Goal: Information Seeking & Learning: Learn about a topic

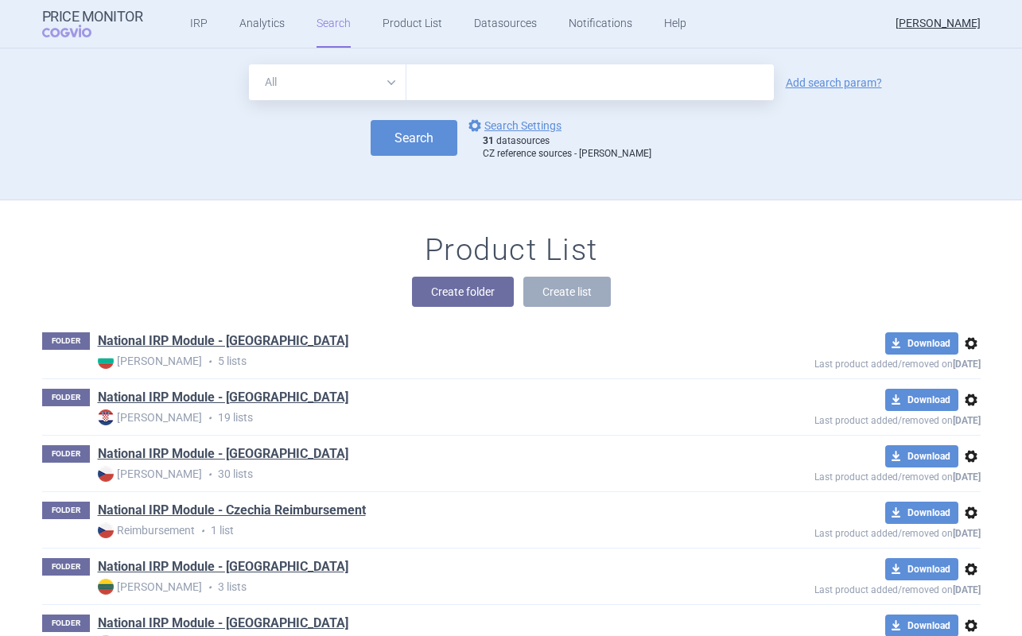
click at [344, 90] on select "All Brand Name ATC Company Active Substance Country Newer than" at bounding box center [327, 82] width 157 height 36
click at [344, 84] on select "All Brand Name ATC Company Active Substance Country Newer than" at bounding box center [327, 82] width 157 height 36
select select "brandName"
click at [249, 64] on select "All Brand Name ATC Company Active Substance Country Newer than" at bounding box center [327, 82] width 157 height 36
click at [427, 83] on input "text" at bounding box center [589, 82] width 367 height 36
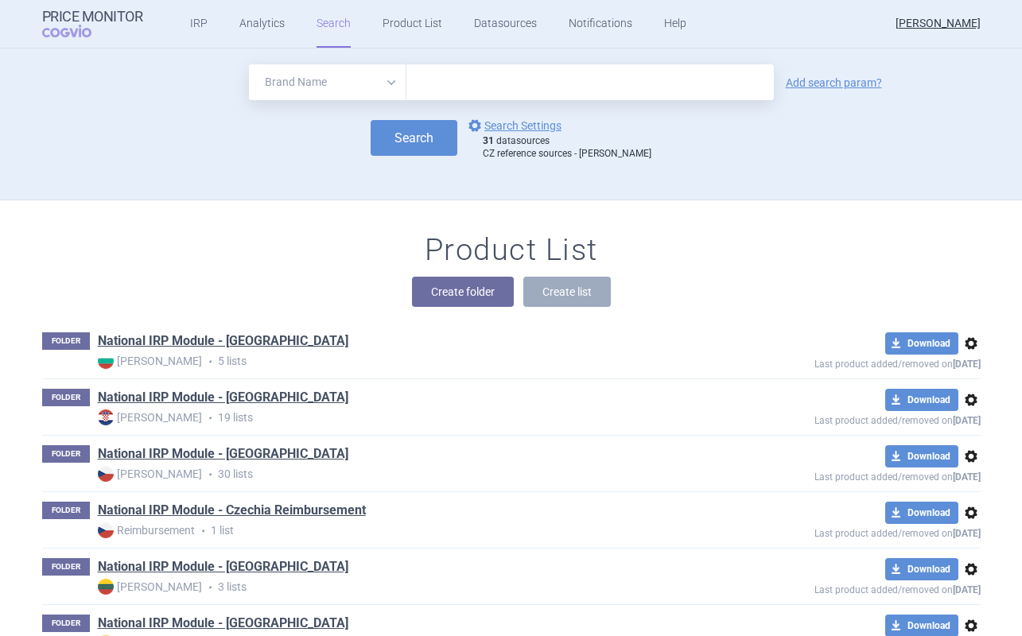
paste input "[MEDICAL_DATA]"
type input "[MEDICAL_DATA]"
click at [413, 138] on button "Search" at bounding box center [414, 138] width 87 height 36
select select "brandName"
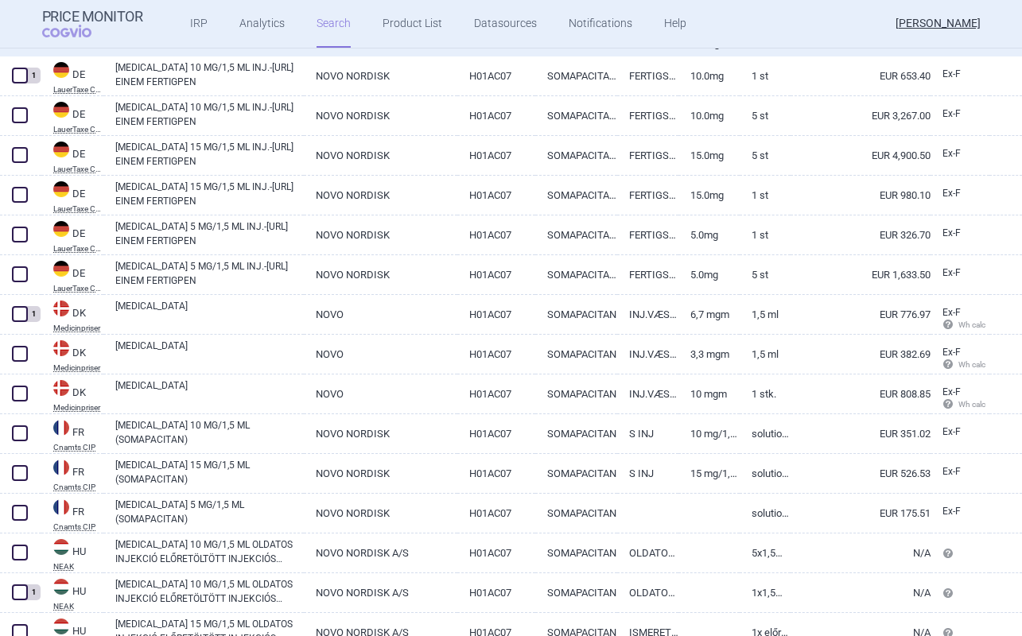
scroll to position [282, 0]
select select "brandName"
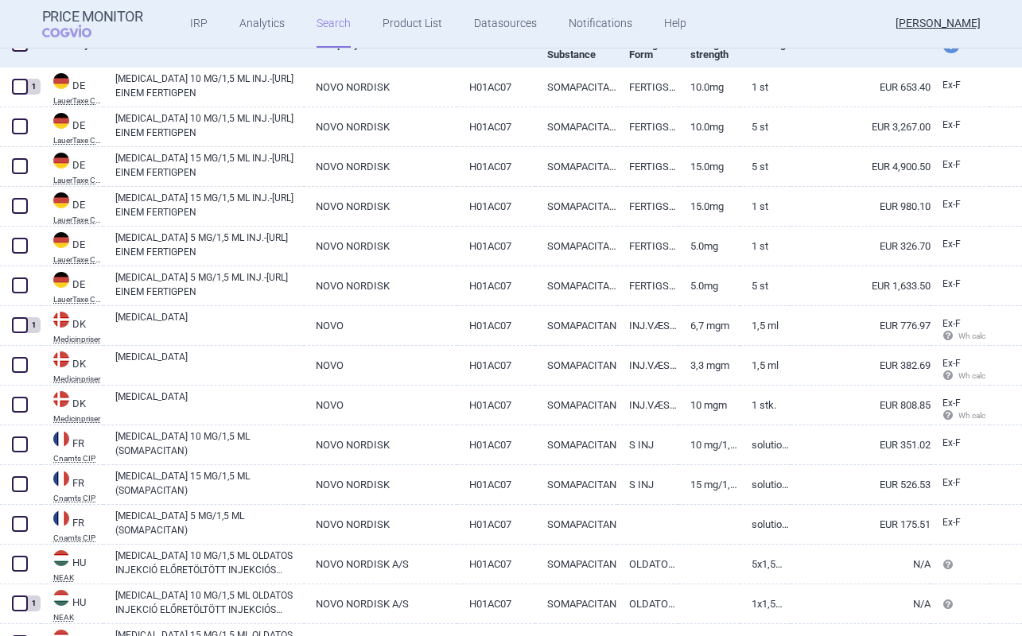
scroll to position [256, 0]
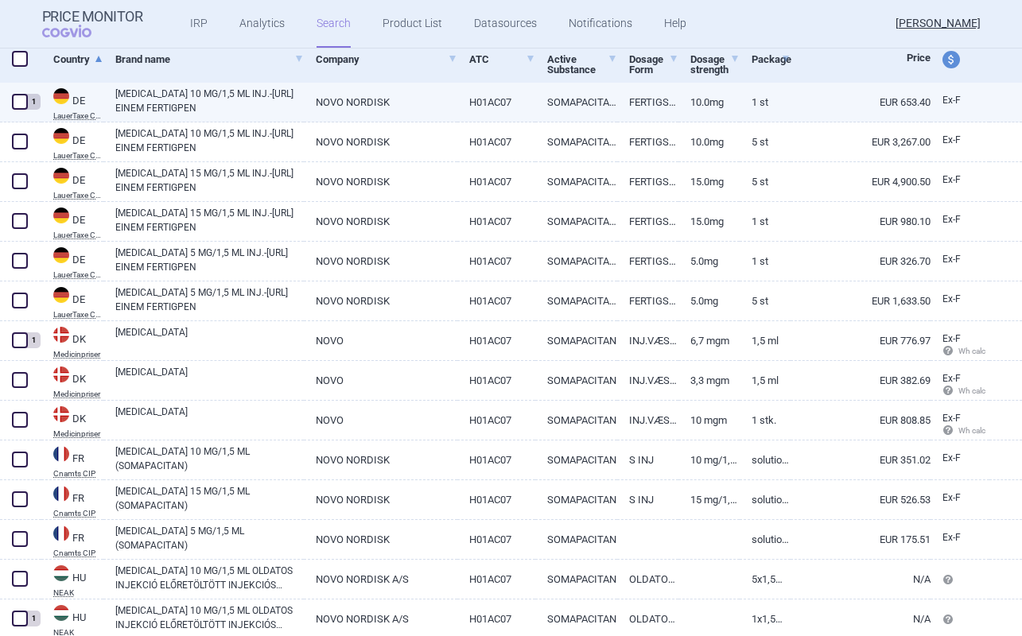
click at [22, 103] on span at bounding box center [20, 102] width 16 height 16
checkbox input "true"
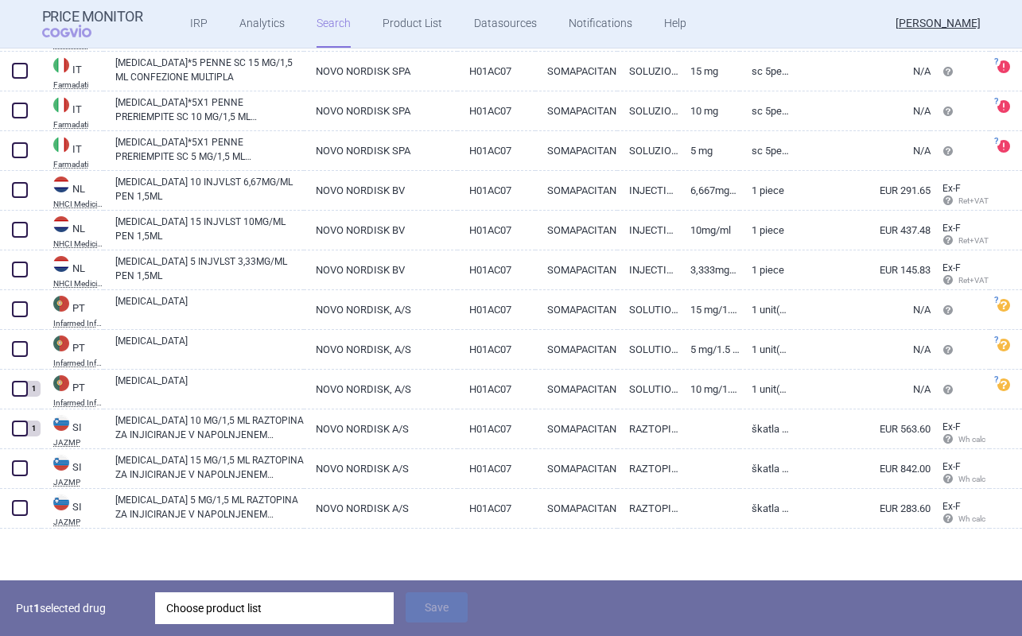
scroll to position [250, 0]
select select "brandName"
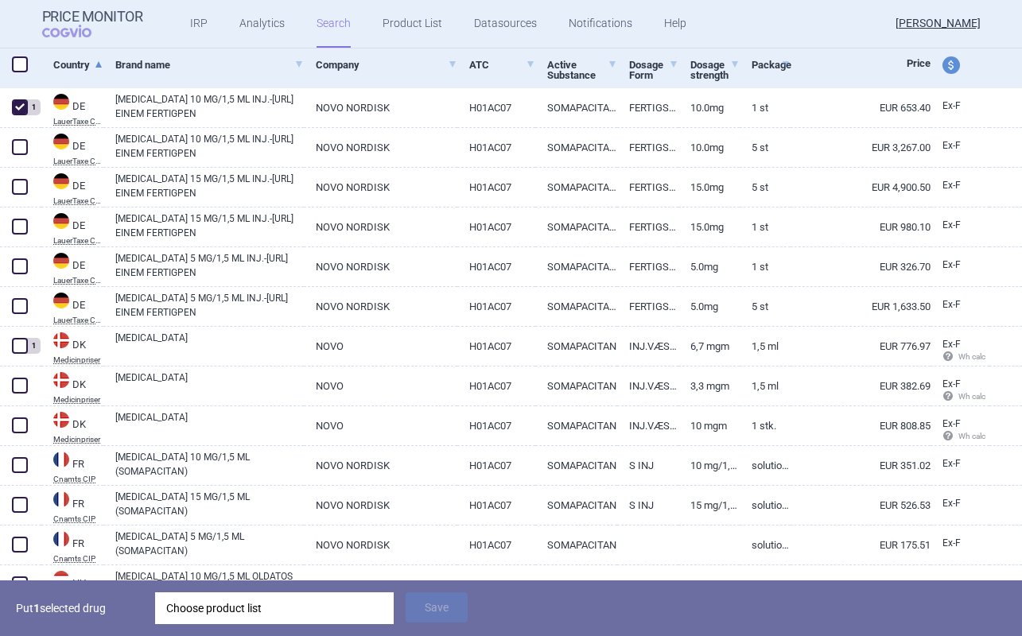
scroll to position [0, 0]
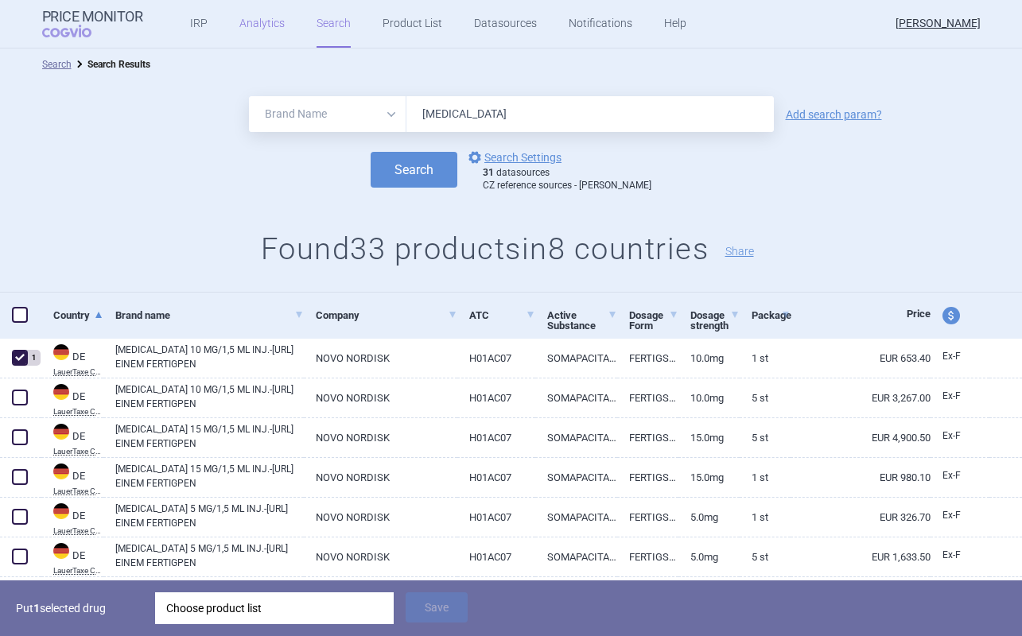
click at [262, 25] on link "Analytics" at bounding box center [261, 24] width 45 height 48
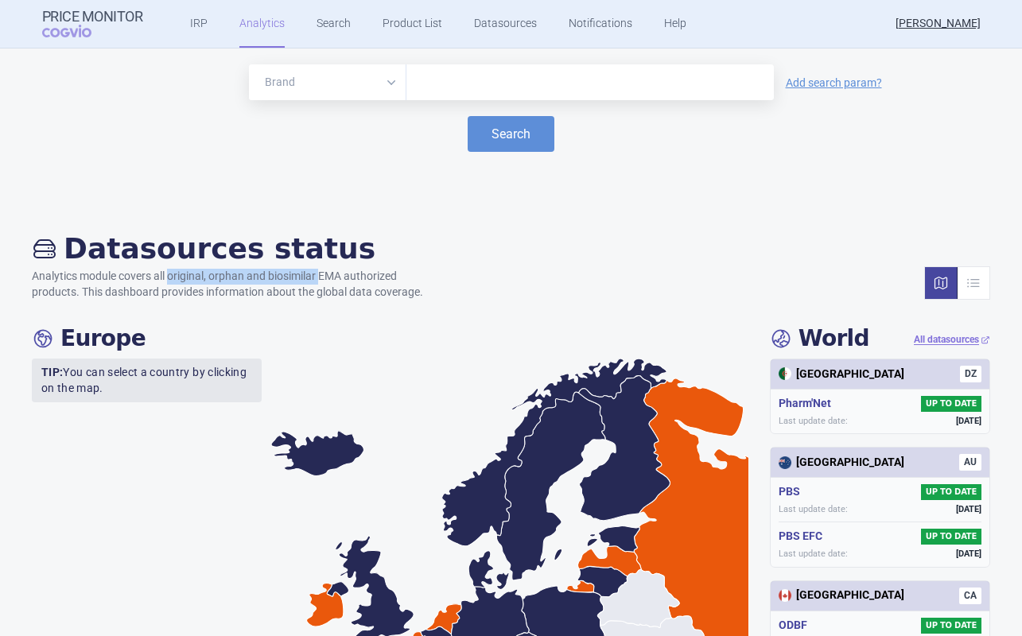
drag, startPoint x: 171, startPoint y: 274, endPoint x: 321, endPoint y: 273, distance: 150.3
click at [321, 273] on p "Analytics module covers all original, orphan and biosimilar EMA authorized prod…" at bounding box center [235, 284] width 407 height 31
click at [451, 89] on input "text" at bounding box center [589, 82] width 351 height 21
click at [460, 90] on input "alahe" at bounding box center [589, 82] width 351 height 21
click at [460, 89] on input "alahe" at bounding box center [589, 82] width 351 height 21
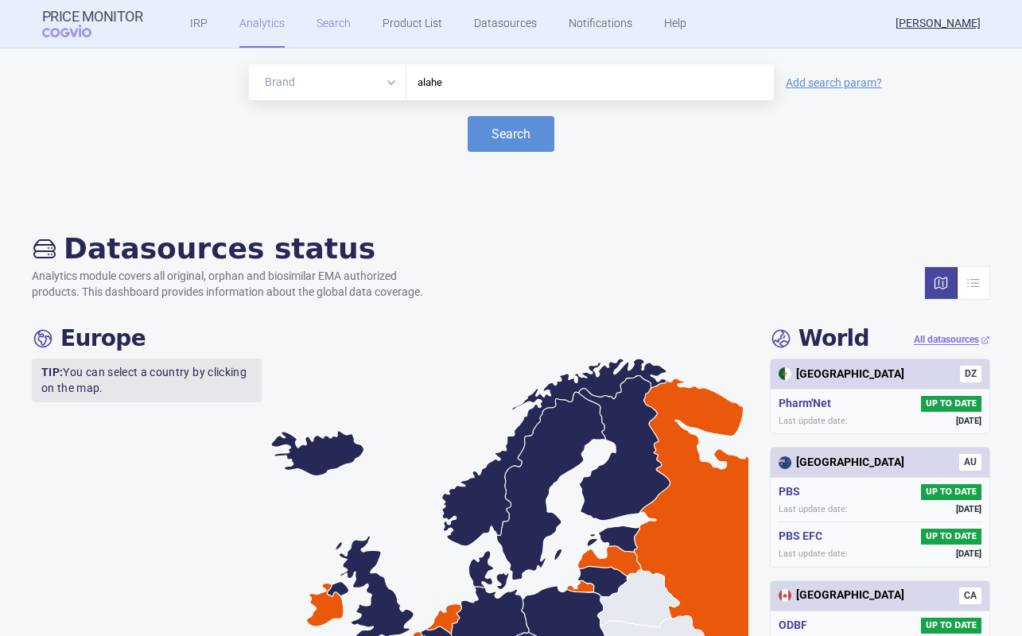
type input "alahe"
click at [334, 22] on link "Search" at bounding box center [333, 24] width 34 height 48
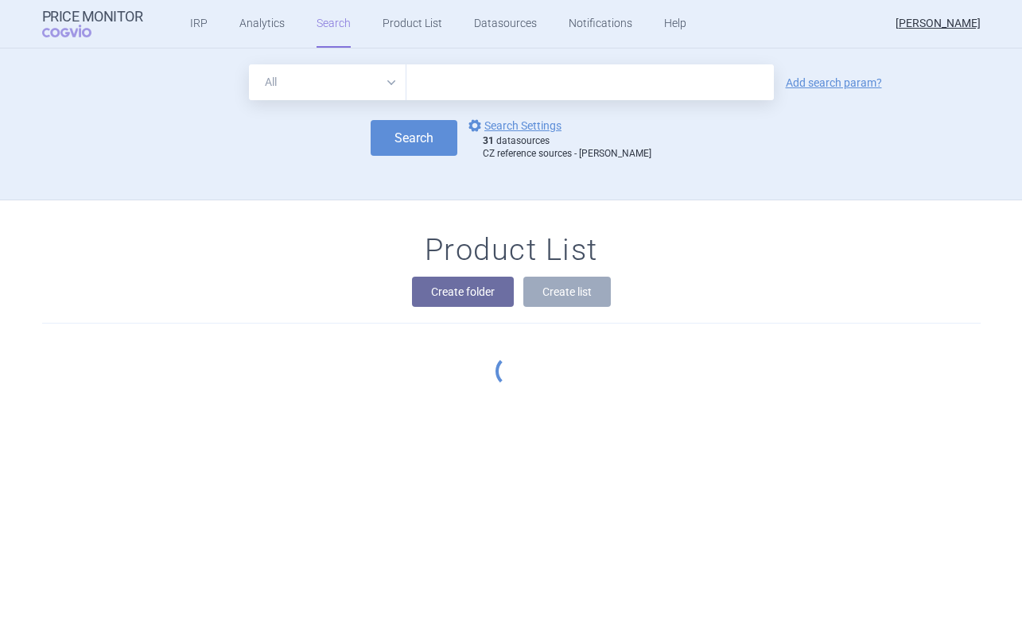
click at [373, 76] on select "All Brand Name ATC Company Active Substance Country Newer than" at bounding box center [327, 82] width 157 height 36
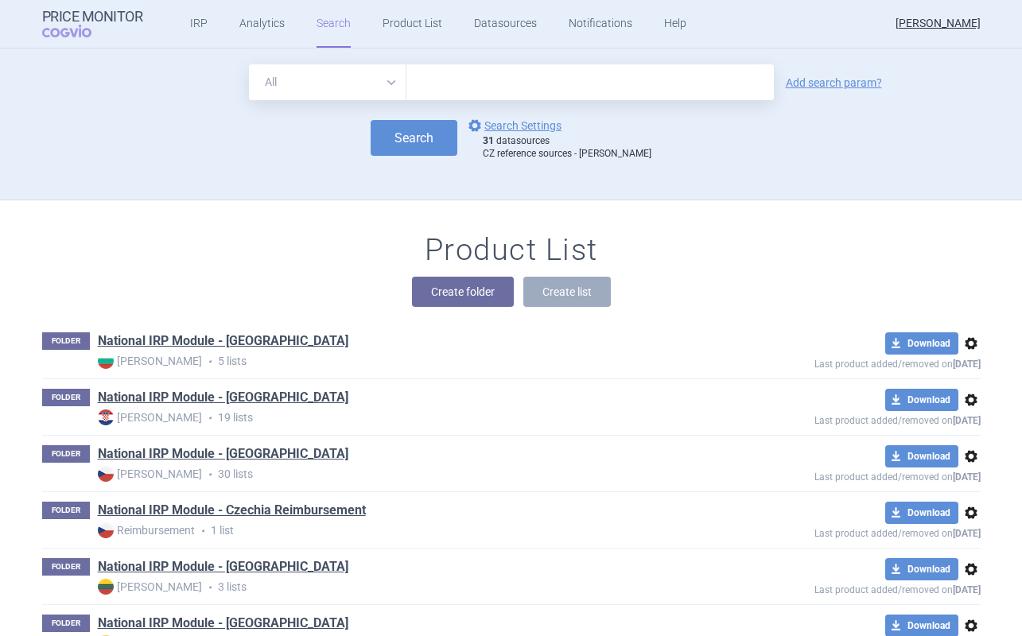
select select "brandName"
click at [249, 64] on select "All Brand Name ATC Company Active Substance Country Newer than" at bounding box center [327, 82] width 157 height 36
click at [436, 89] on input "text" at bounding box center [589, 82] width 367 height 36
type input "alhemo"
click button "Search" at bounding box center [414, 138] width 87 height 36
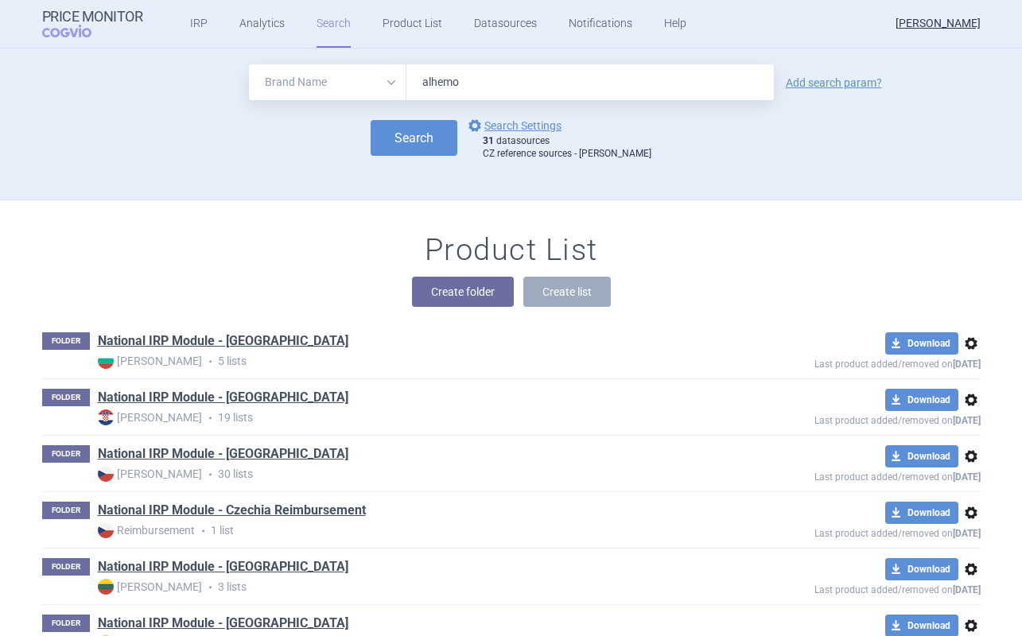
select select "brandName"
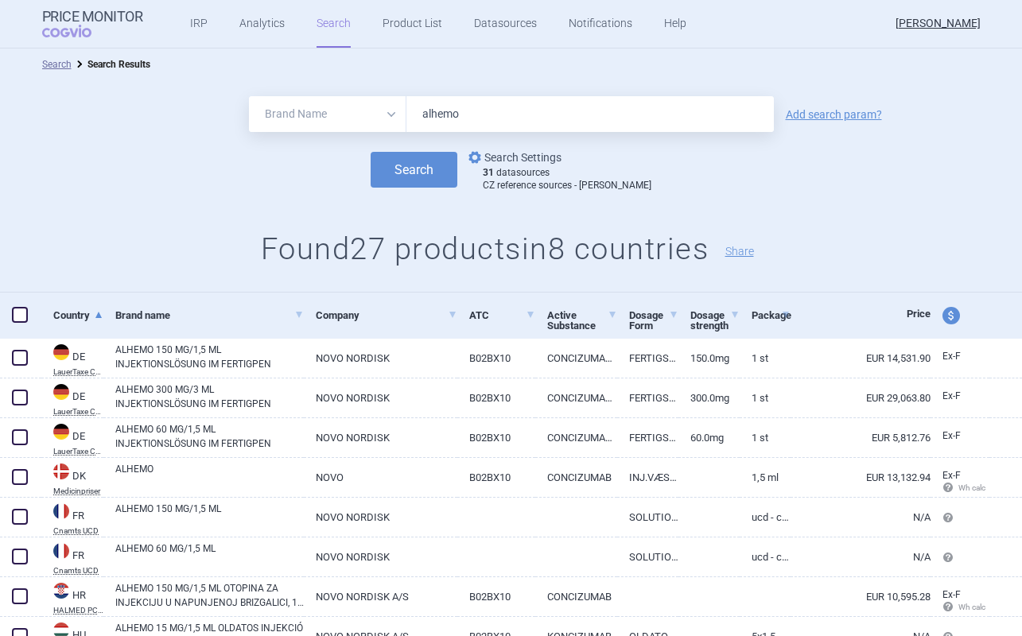
click at [542, 161] on link "options Search Settings" at bounding box center [513, 157] width 96 height 19
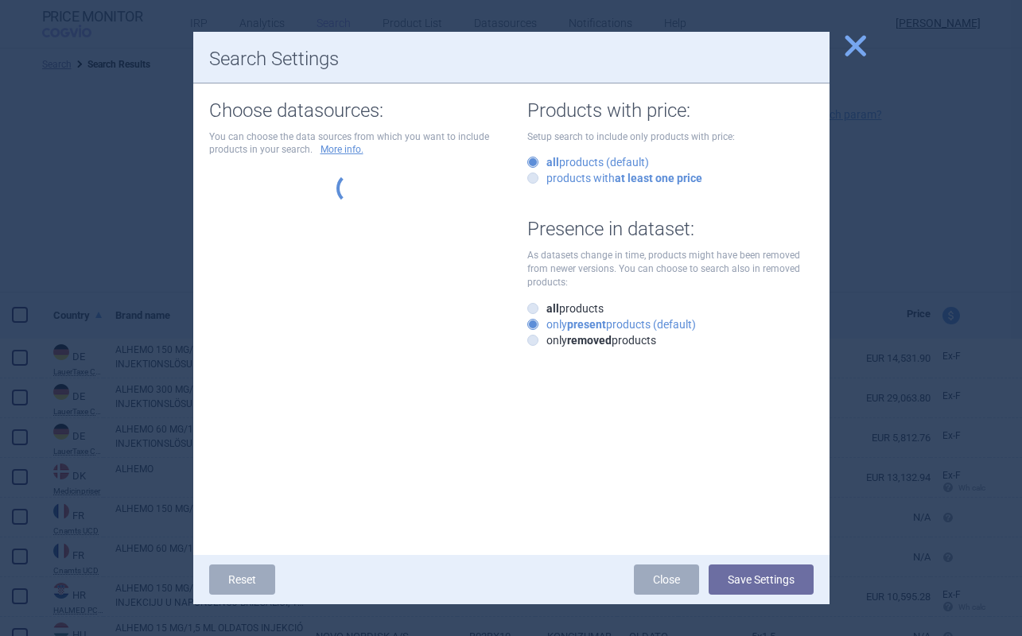
select select "6cb7ebdd-8316-4592-b8fd-6e46f801a11b"
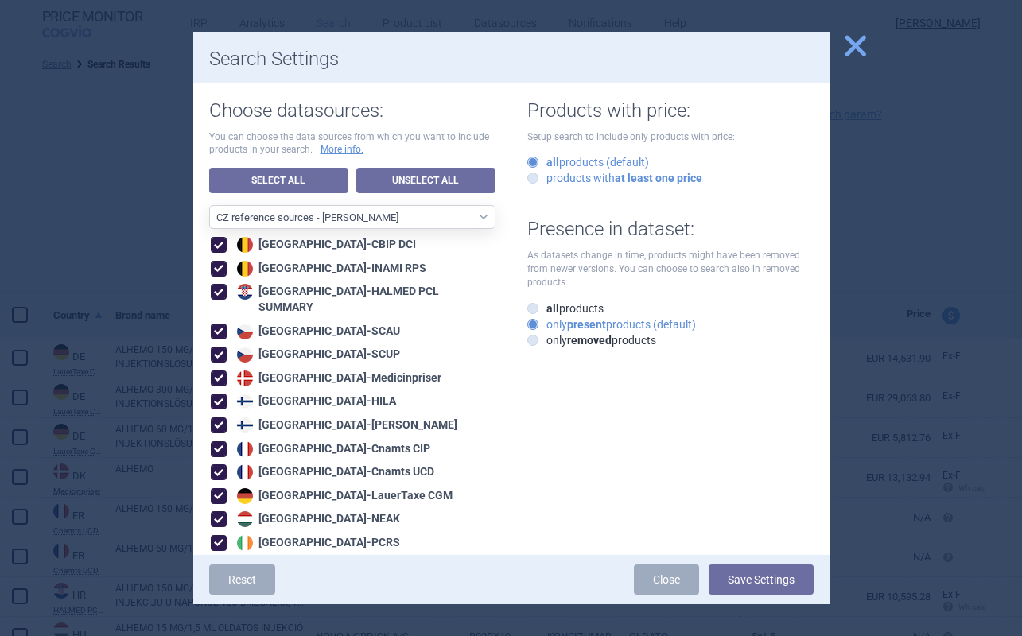
click at [584, 173] on label "products with at least one price" at bounding box center [614, 178] width 175 height 16
click at [544, 173] on input "products with at least one price" at bounding box center [536, 179] width 16 height 16
radio input "true"
click at [782, 581] on button "Save Settings" at bounding box center [760, 580] width 105 height 30
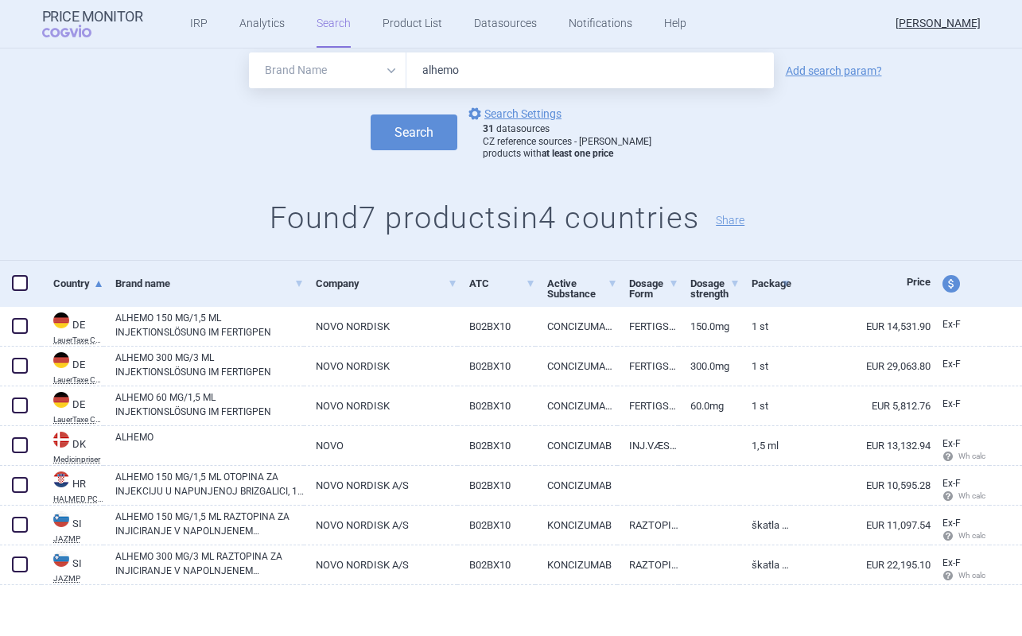
scroll to position [45, 0]
click at [397, 216] on h1 "Found 7 products in 4 countries Share" at bounding box center [511, 218] width 1022 height 37
click at [398, 215] on h1 "Found 7 products in 4 countries Share" at bounding box center [511, 218] width 1022 height 37
click at [398, 212] on h1 "Found 7 products in 4 countries Share" at bounding box center [511, 218] width 1022 height 37
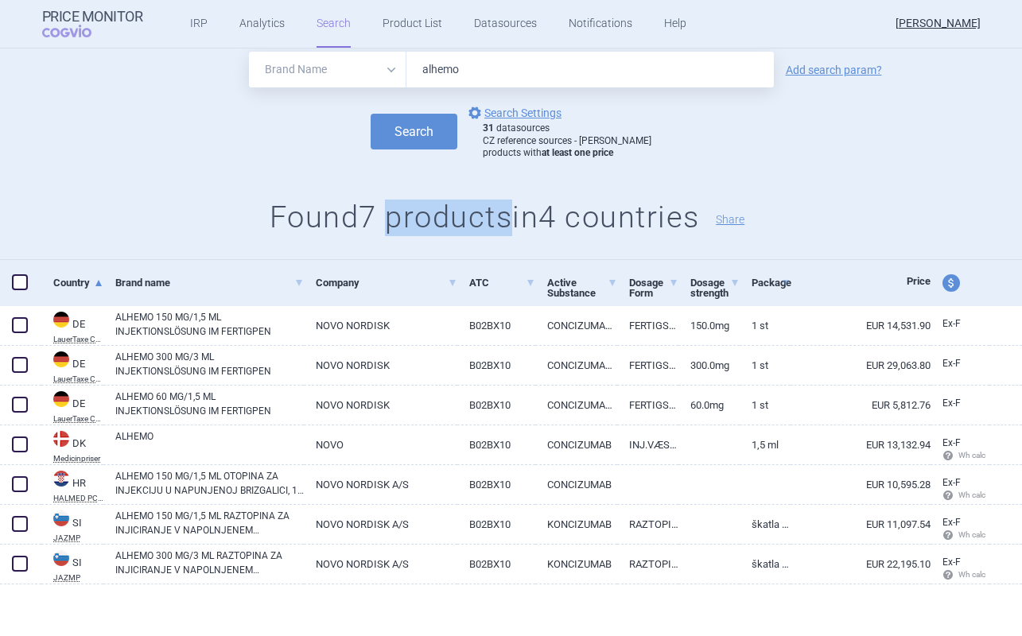
click at [398, 212] on h1 "Found 7 products in 4 countries Share" at bounding box center [511, 218] width 1022 height 37
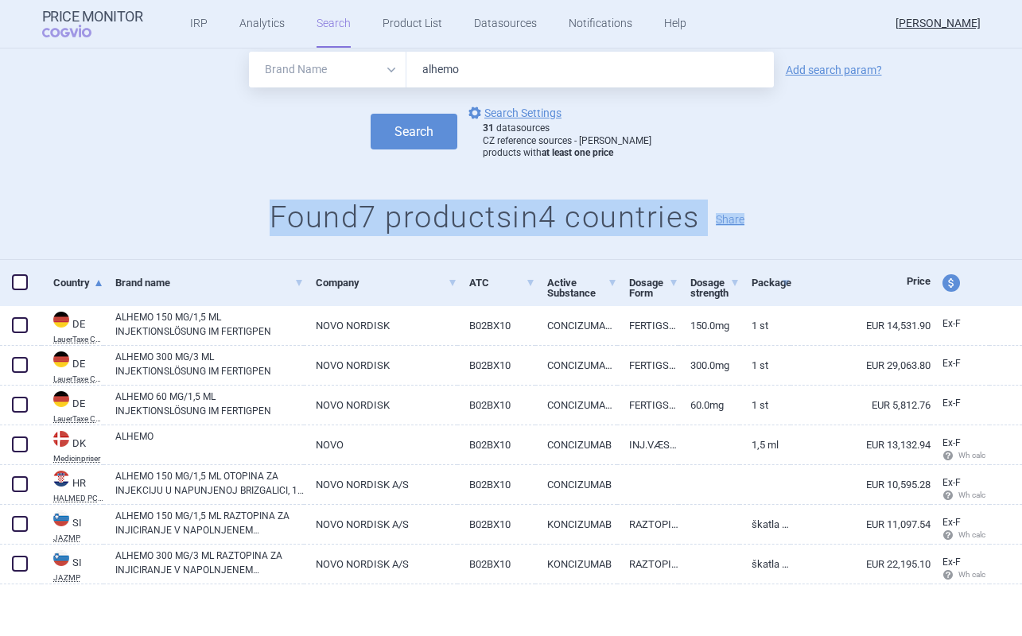
click at [399, 212] on h1 "Found 7 products in 4 countries Share" at bounding box center [511, 218] width 1022 height 37
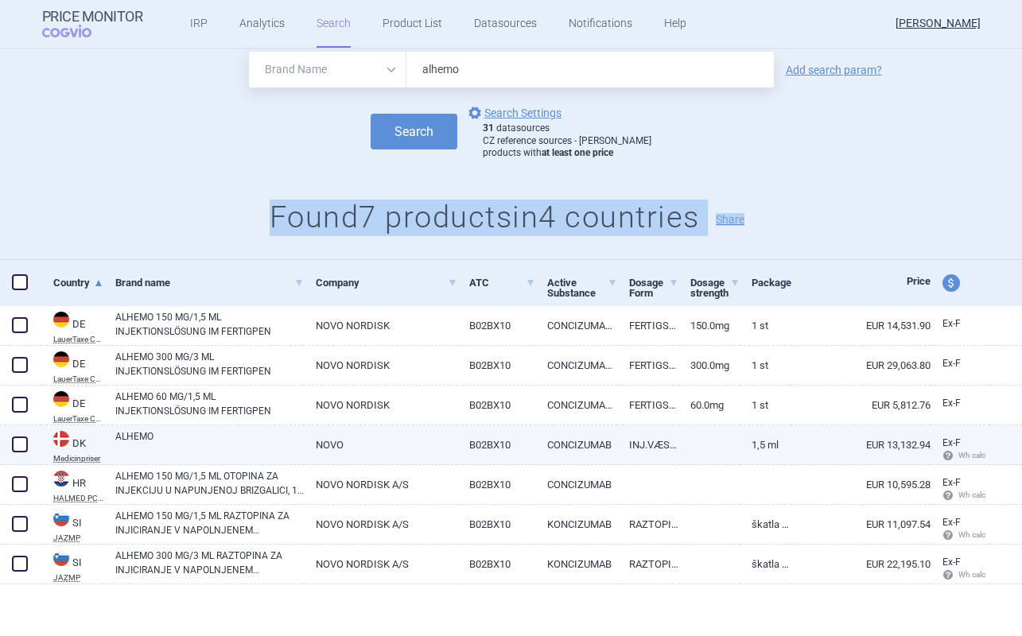
click at [20, 444] on span at bounding box center [20, 445] width 16 height 16
checkbox input "true"
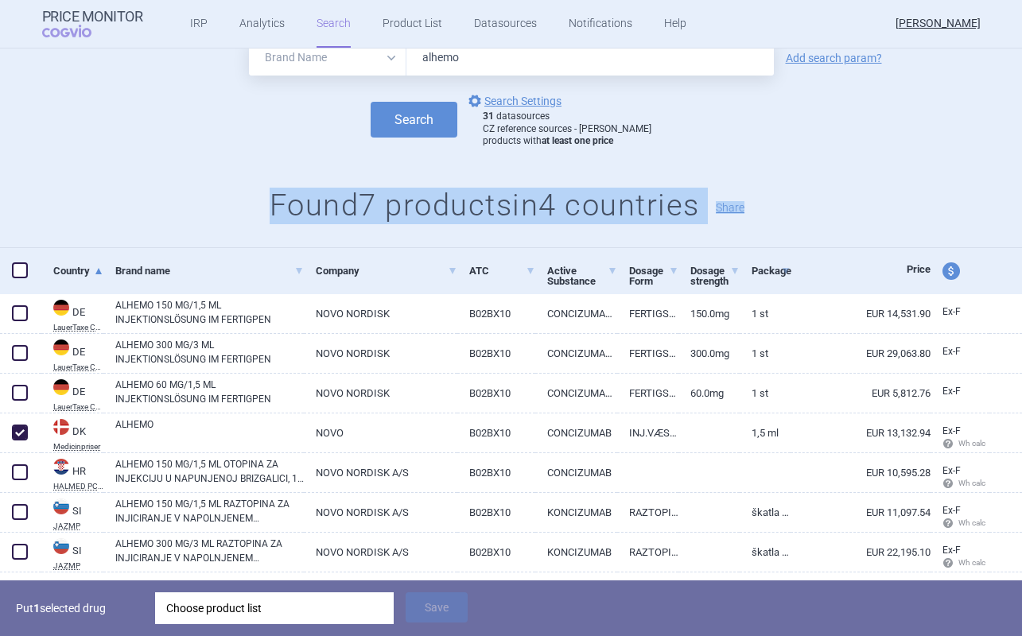
scroll to position [100, 0]
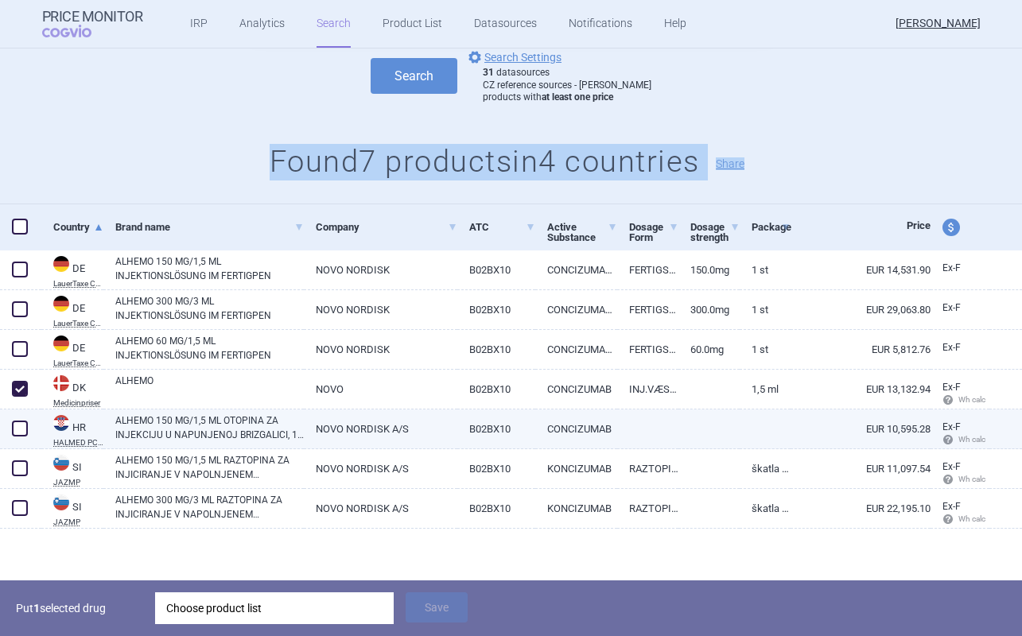
click at [21, 426] on span at bounding box center [20, 429] width 16 height 16
checkbox input "true"
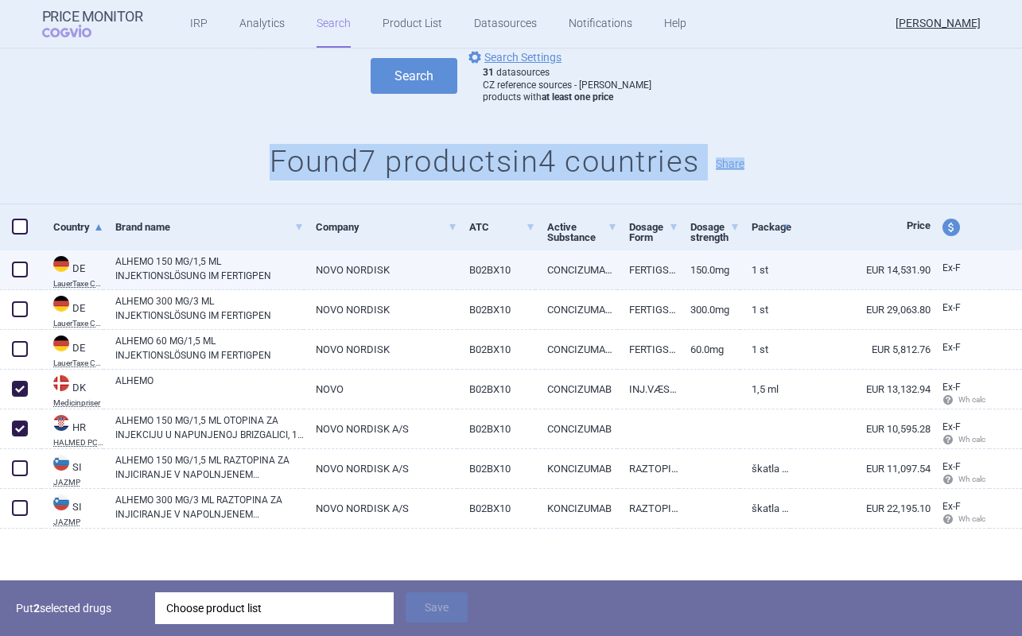
click at [17, 271] on span at bounding box center [20, 270] width 16 height 16
checkbox input "true"
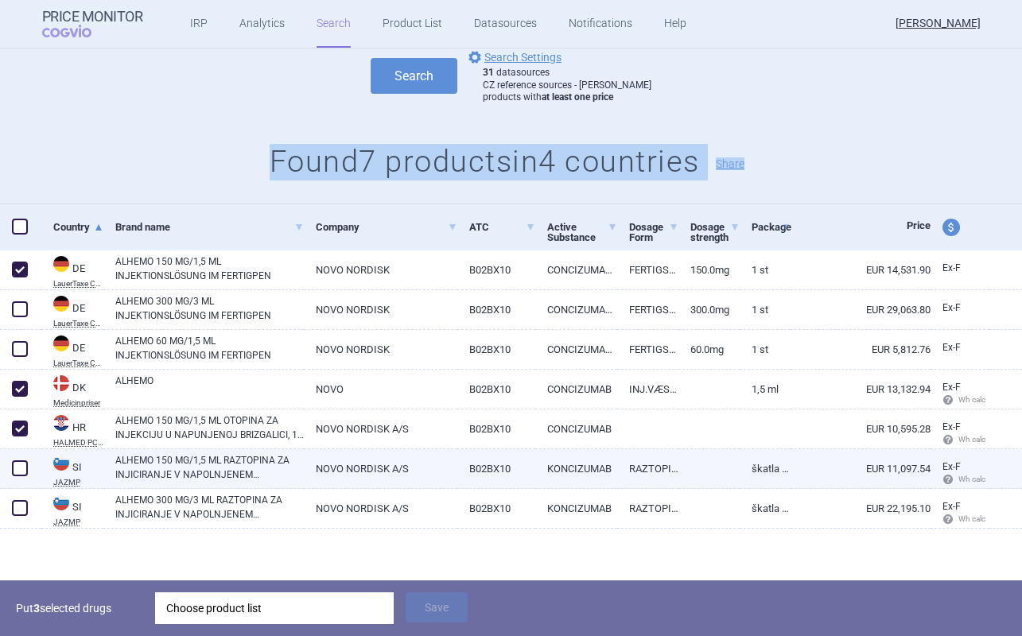
click at [17, 469] on span at bounding box center [20, 468] width 16 height 16
checkbox input "true"
click at [211, 468] on link "ALHEMO 150 MG/1,5 ML RAZTOPINA ZA INJICIRANJE V NAPOLNJENEM INJEKCIJSKEM PERESN…" at bounding box center [209, 467] width 188 height 29
select select "EUR"
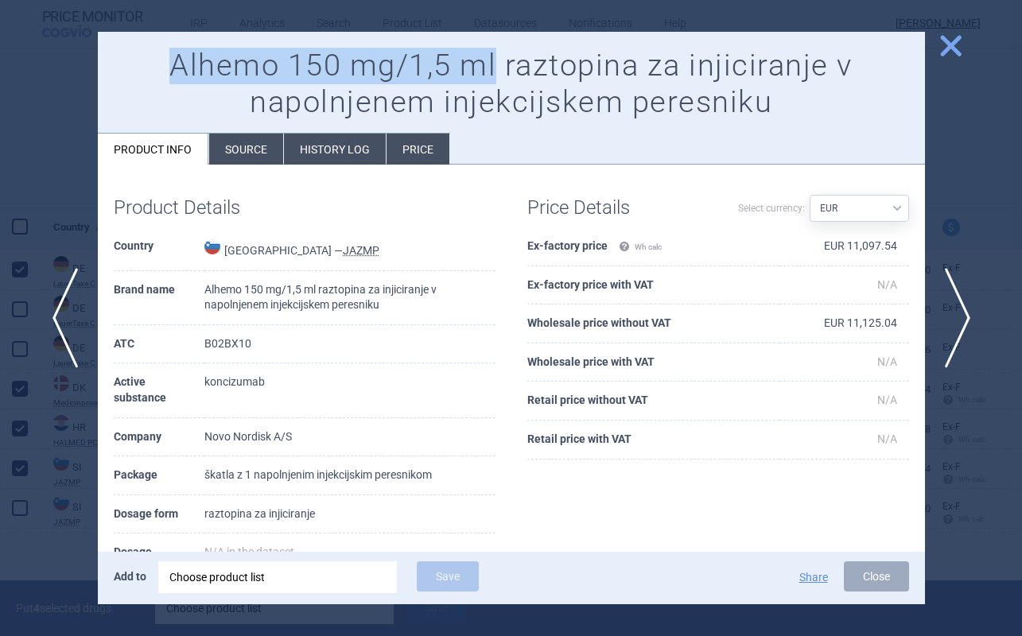
drag, startPoint x: 171, startPoint y: 70, endPoint x: 492, endPoint y: 59, distance: 321.4
click at [492, 59] on h1 "Alhemo 150 mg/1,5 ml raztopina za injiciranje v napolnjenem injekcijskem peresn…" at bounding box center [511, 84] width 795 height 72
copy h1 "Alhemo 150 mg/1,5 ml"
click at [962, 43] on span "close" at bounding box center [951, 46] width 28 height 28
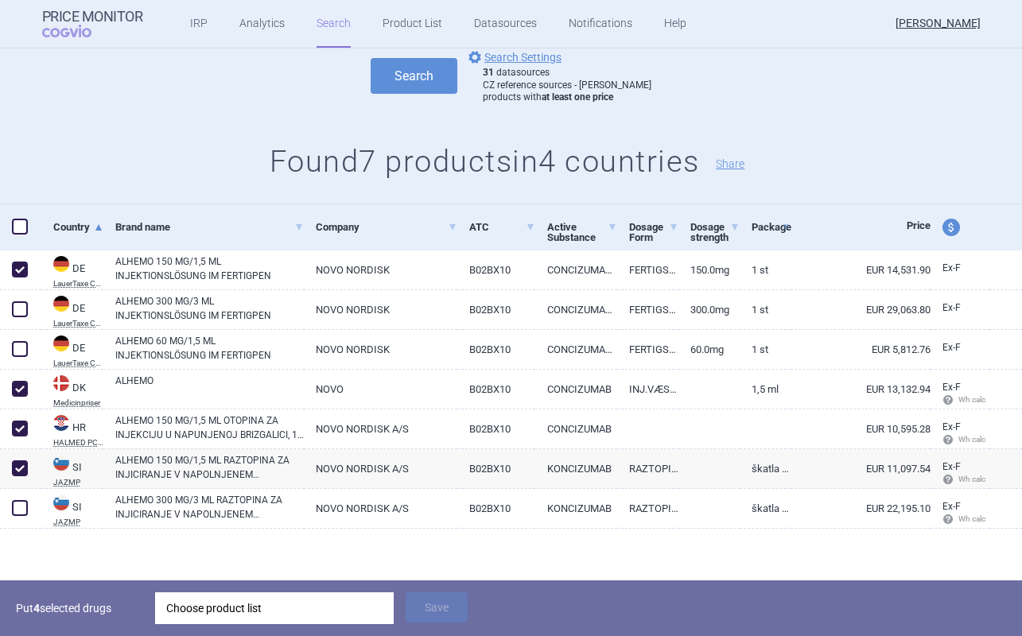
click at [307, 620] on div "Choose product list" at bounding box center [274, 608] width 216 height 32
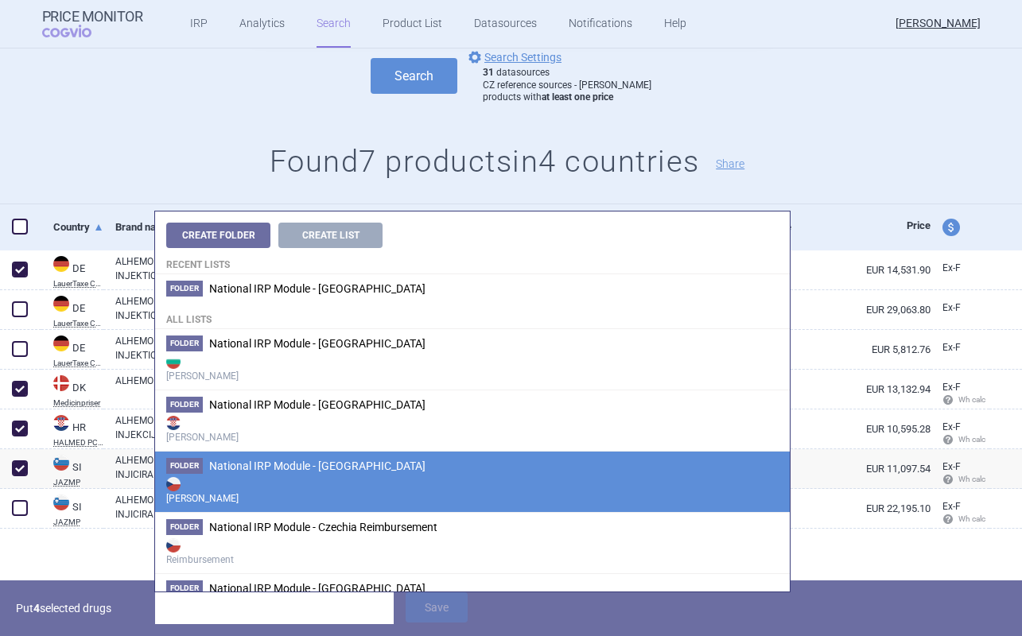
click at [364, 479] on strong "[PERSON_NAME]" at bounding box center [472, 490] width 612 height 32
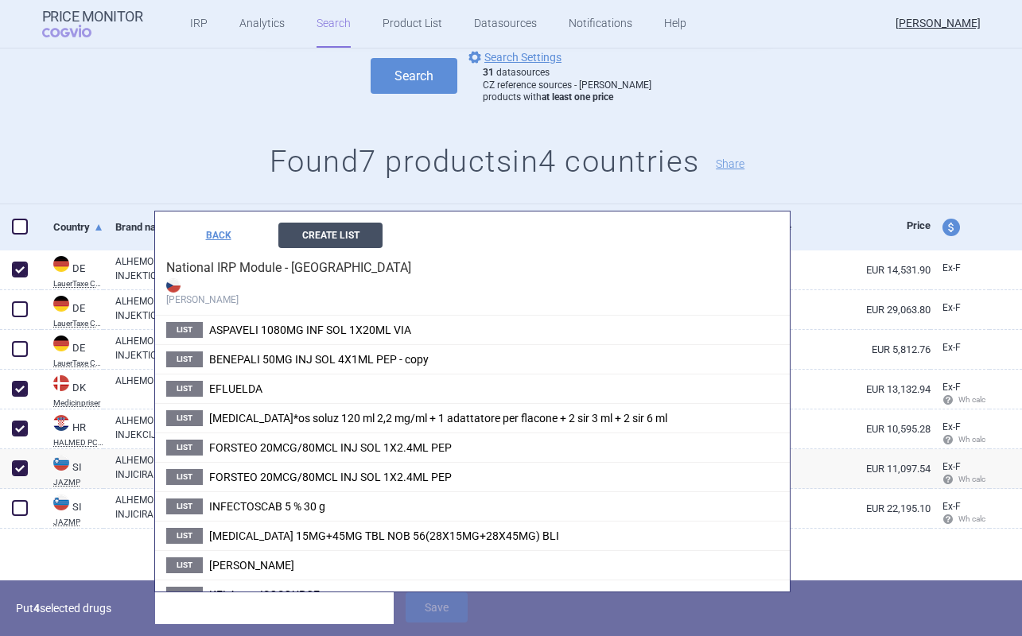
click at [354, 233] on button "Create List" at bounding box center [330, 235] width 104 height 25
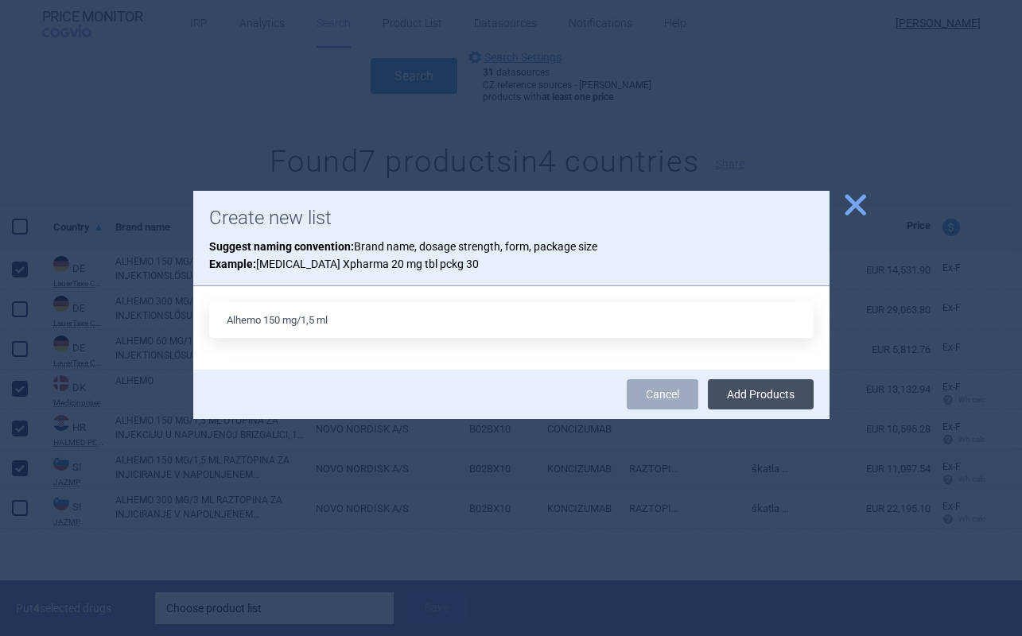
type input "Alhemo 150 mg/1,5 ml"
click at [765, 395] on button "Add Products" at bounding box center [761, 394] width 106 height 30
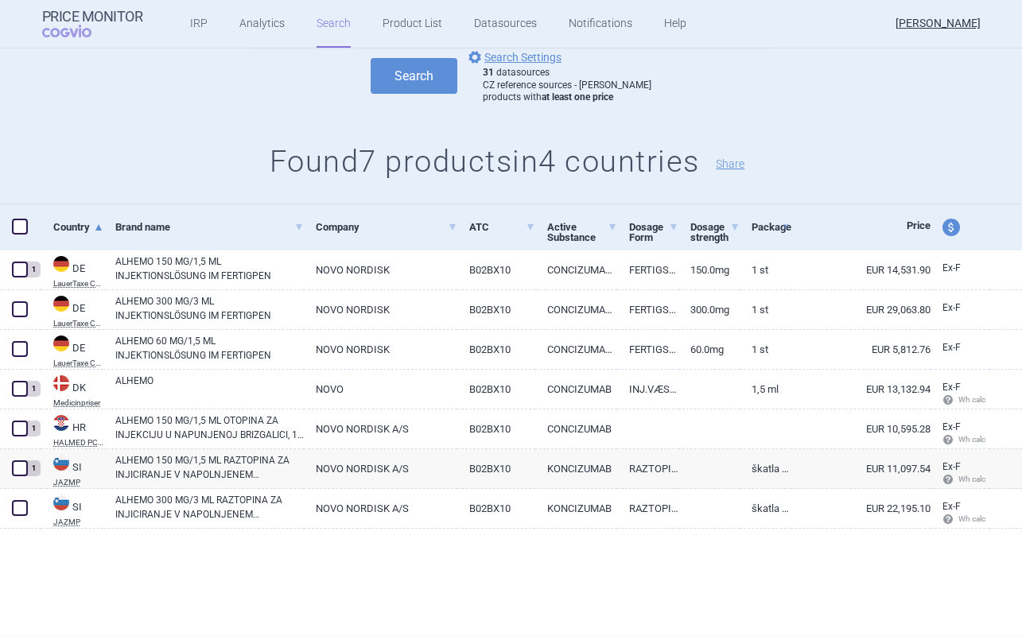
scroll to position [45, 0]
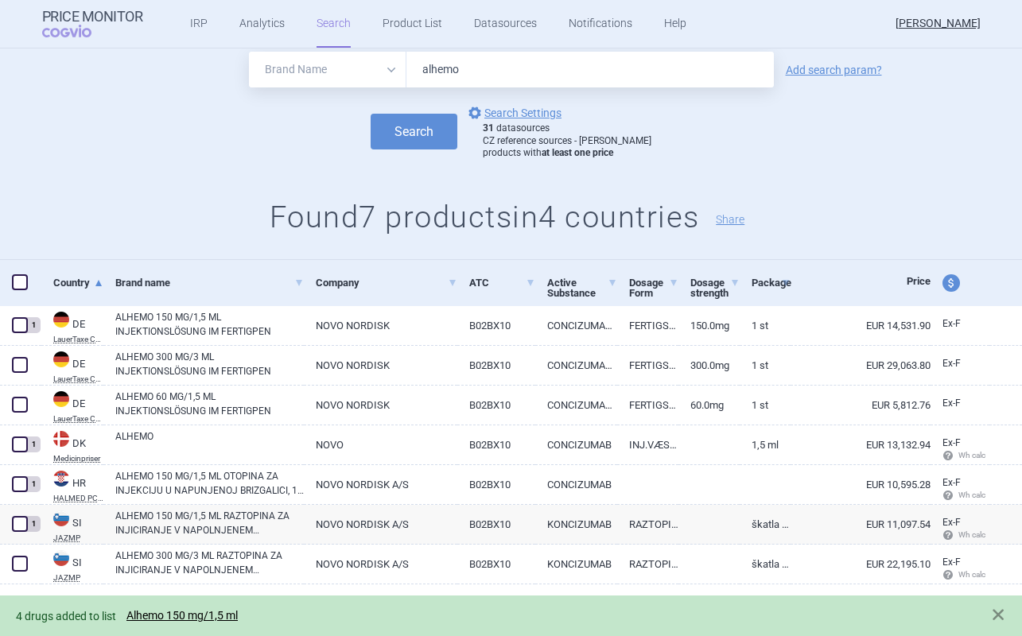
click at [201, 612] on link "Alhemo 150 mg/1,5 ml" at bounding box center [181, 616] width 111 height 14
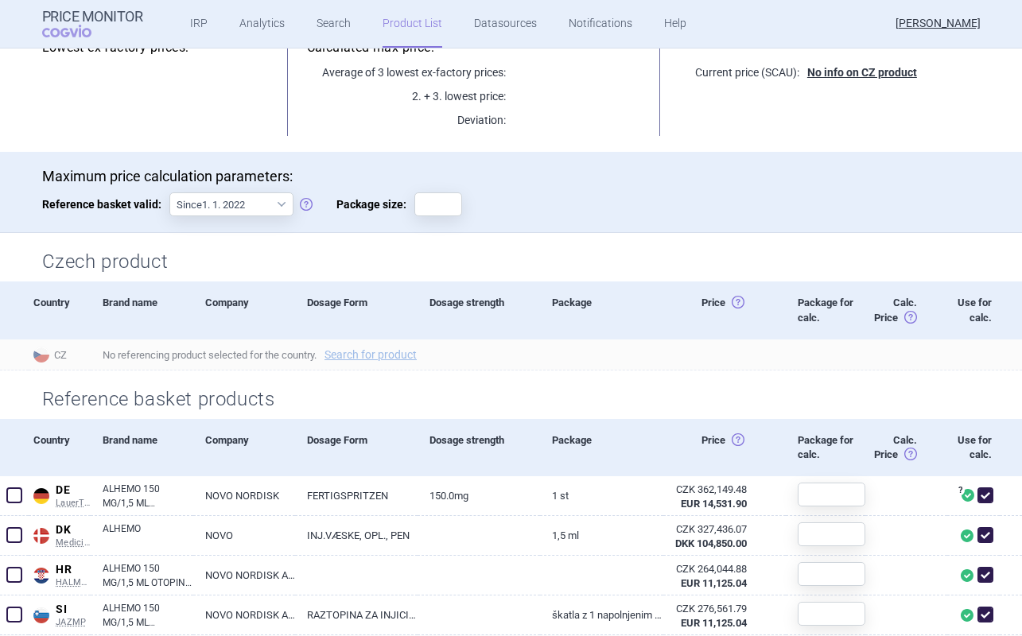
scroll to position [125, 0]
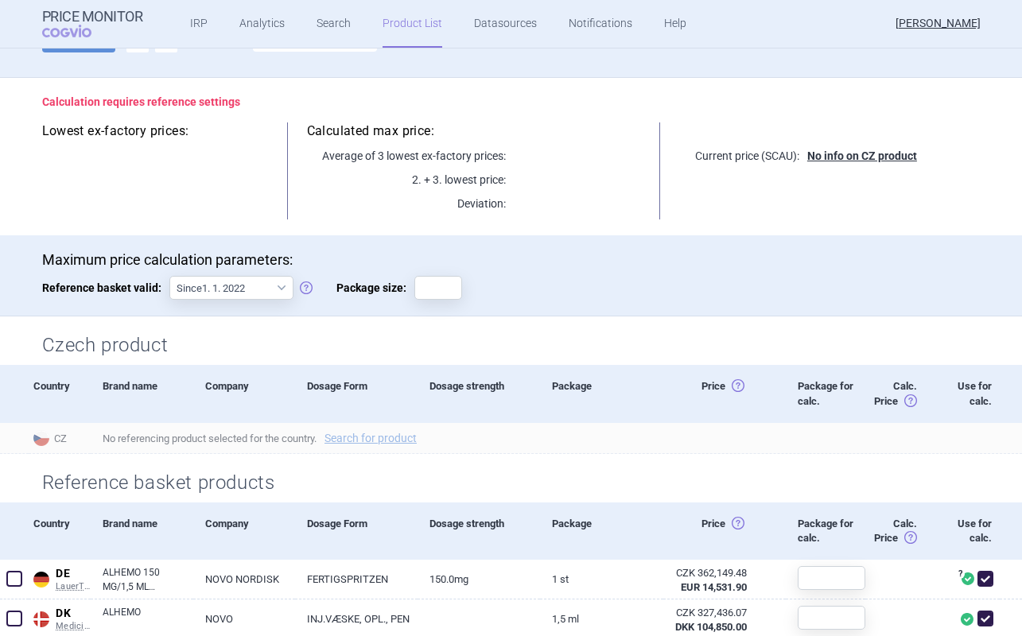
click at [356, 280] on span "Package size:" at bounding box center [375, 288] width 78 height 24
click at [414, 280] on input "Package size:" at bounding box center [438, 288] width 48 height 24
click at [356, 280] on span "Package size:" at bounding box center [375, 288] width 78 height 24
click at [414, 280] on input "Package size:" at bounding box center [438, 288] width 48 height 24
click at [356, 280] on span "Package size:" at bounding box center [375, 288] width 78 height 24
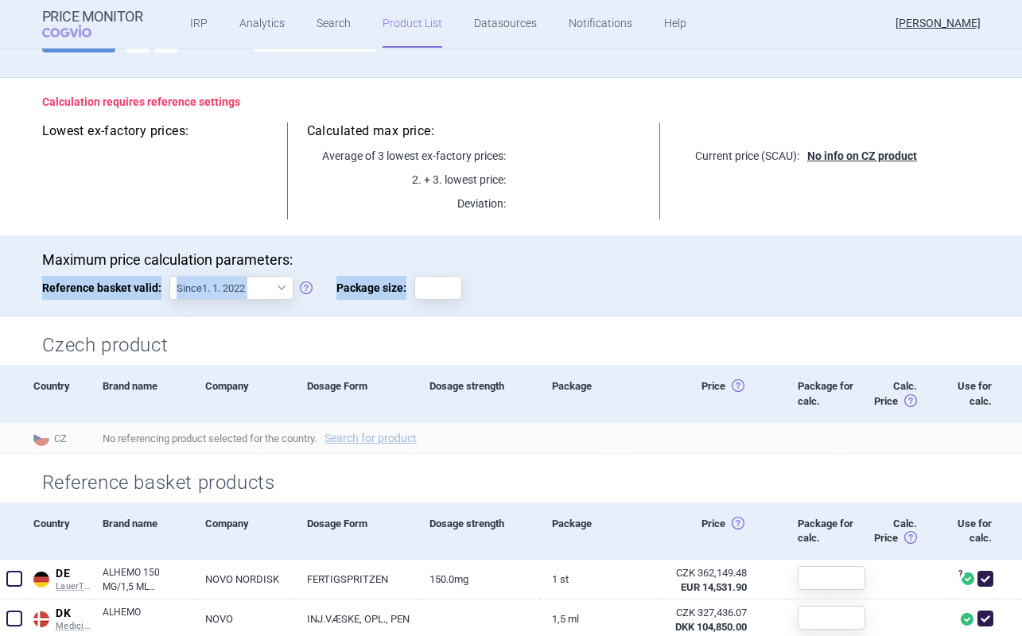
click at [414, 280] on input "Package size:" at bounding box center [438, 288] width 48 height 24
click at [382, 289] on span "Package size:" at bounding box center [375, 288] width 78 height 24
click at [414, 289] on input "Package size:" at bounding box center [438, 288] width 48 height 24
drag, startPoint x: 329, startPoint y: 289, endPoint x: 406, endPoint y: 290, distance: 77.1
click at [406, 290] on label "Package size:" at bounding box center [399, 288] width 126 height 24
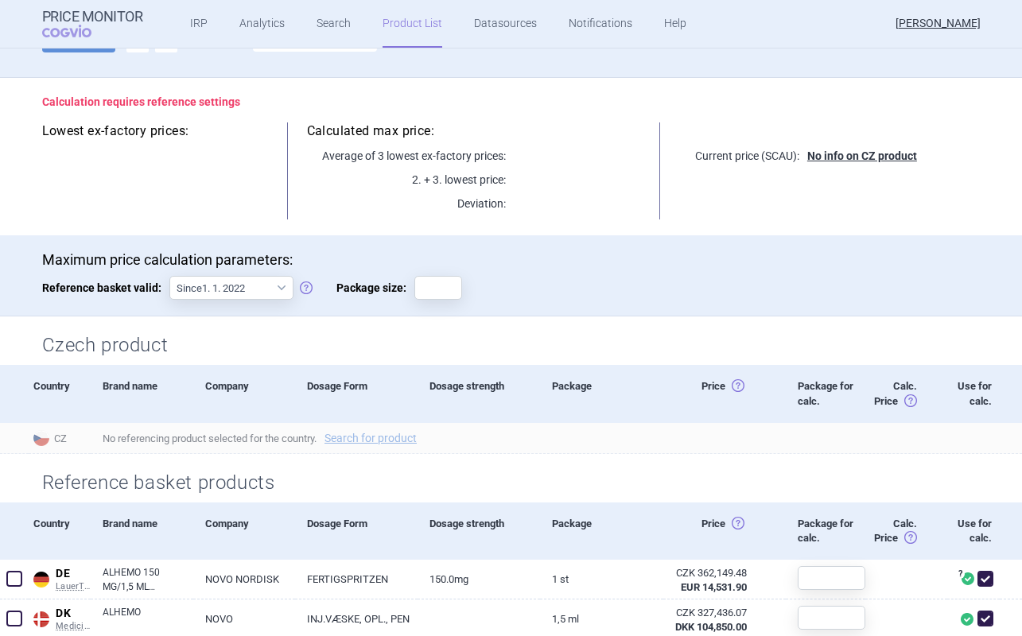
click at [475, 288] on div "Maximum price calculation parameters: Reference basket valid: Since 1. 1. 2022 …" at bounding box center [511, 283] width 938 height 65
click at [442, 289] on input "Package size:" at bounding box center [438, 288] width 48 height 24
type input "1"
click at [566, 298] on div "Maximum price calculation parameters: Reference basket valid: Since 1. 1. 2022 …" at bounding box center [511, 283] width 938 height 65
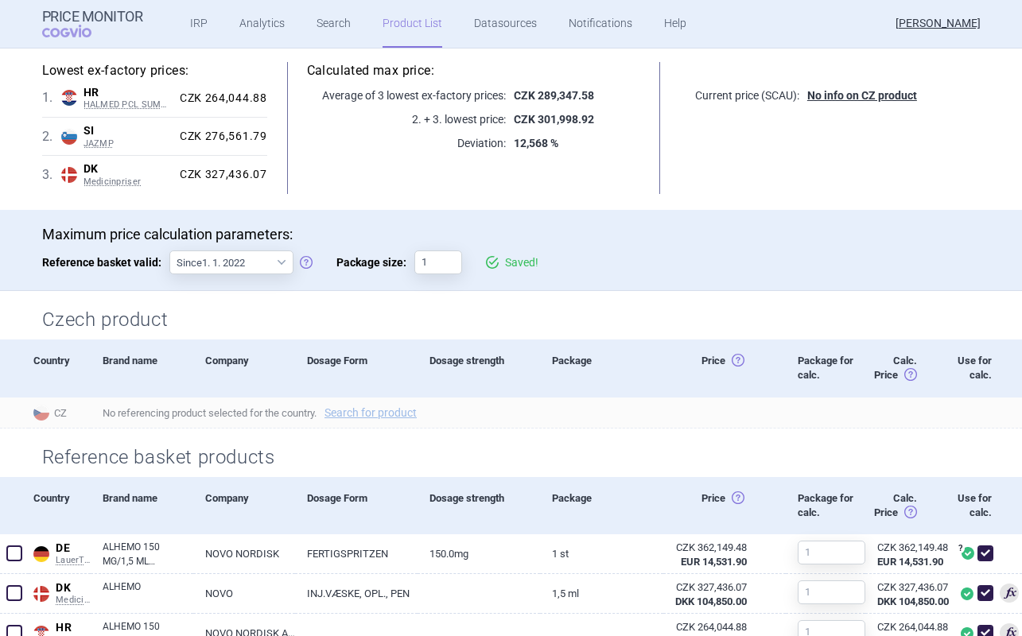
scroll to position [0, 0]
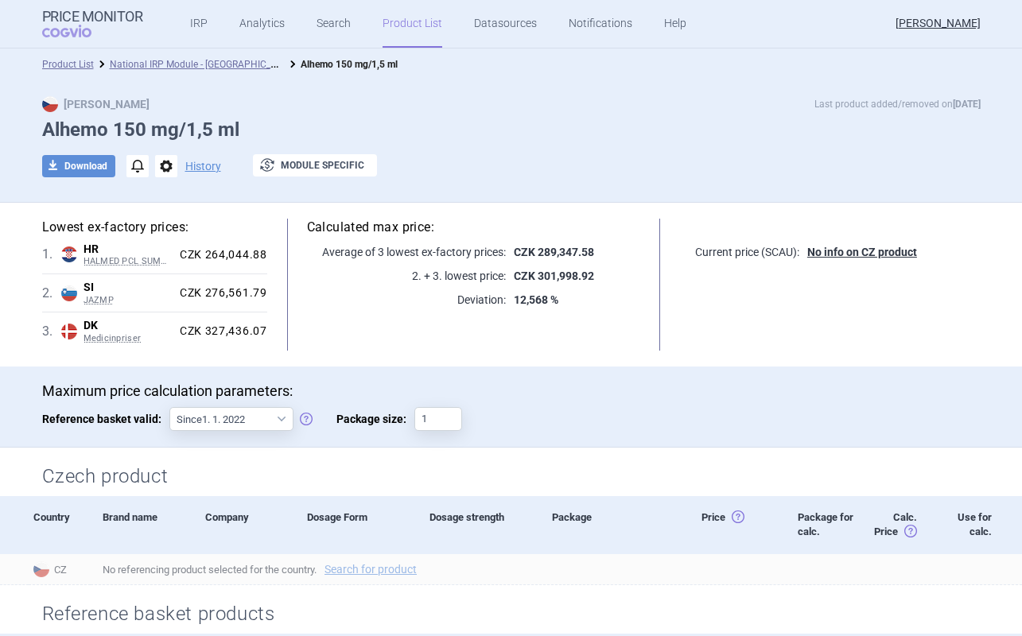
click at [408, 276] on p "2. + 3. lowest price:" at bounding box center [406, 276] width 199 height 16
drag, startPoint x: 315, startPoint y: 251, endPoint x: 635, endPoint y: 247, distance: 320.4
click at [635, 247] on div "Calculated max price: Average of 3 lowest ex-factory prices: CZK 289,347.58 2. …" at bounding box center [473, 285] width 413 height 132
click at [84, 169] on button "download Download" at bounding box center [78, 166] width 73 height 22
select select "EUR"
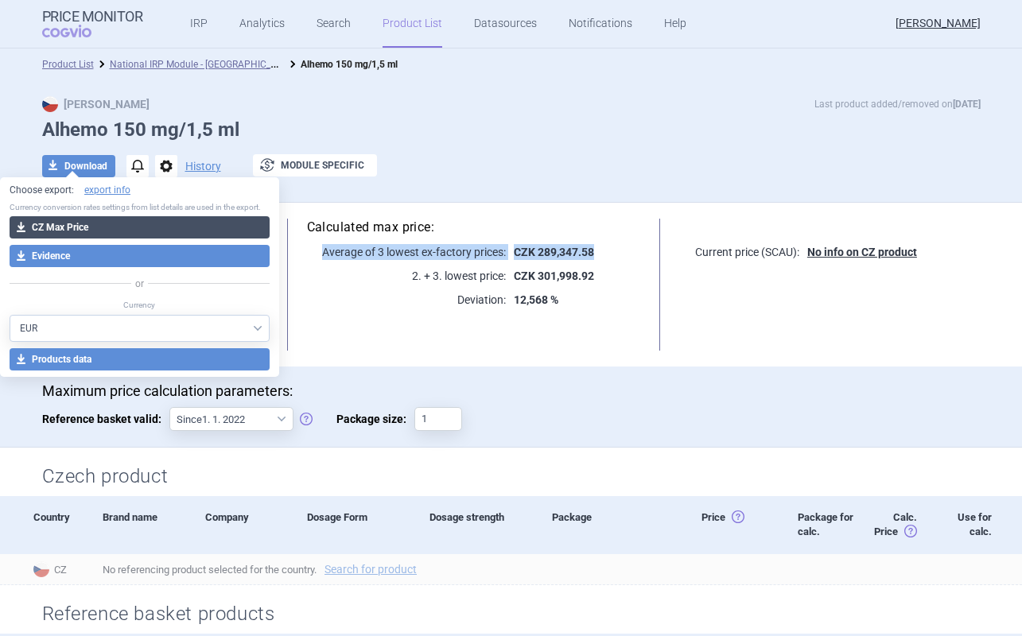
click at [111, 231] on button "download CZ Max Price" at bounding box center [140, 227] width 260 height 22
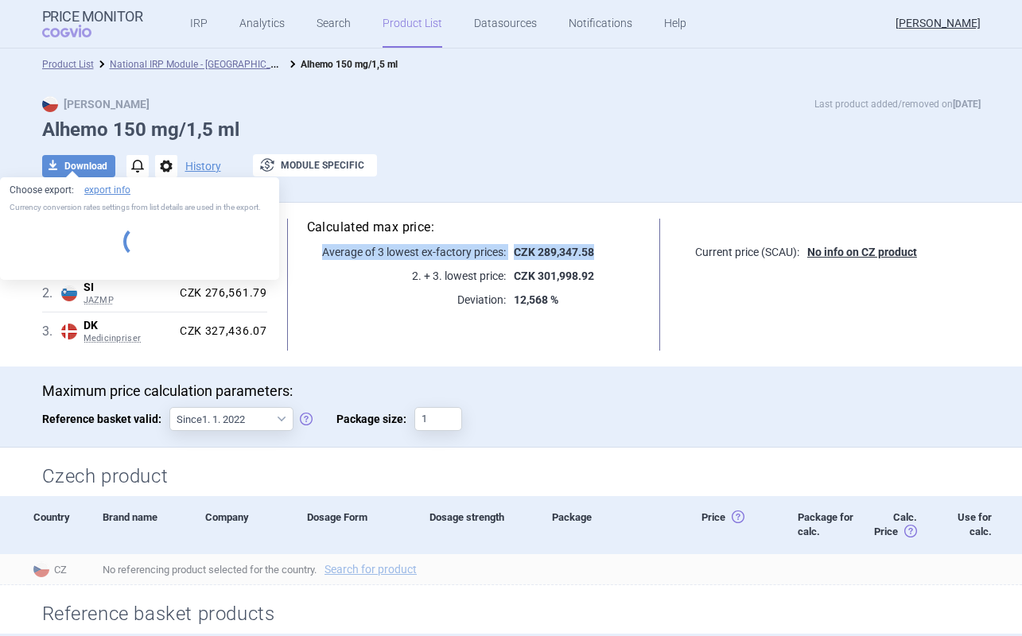
select select "EUR"
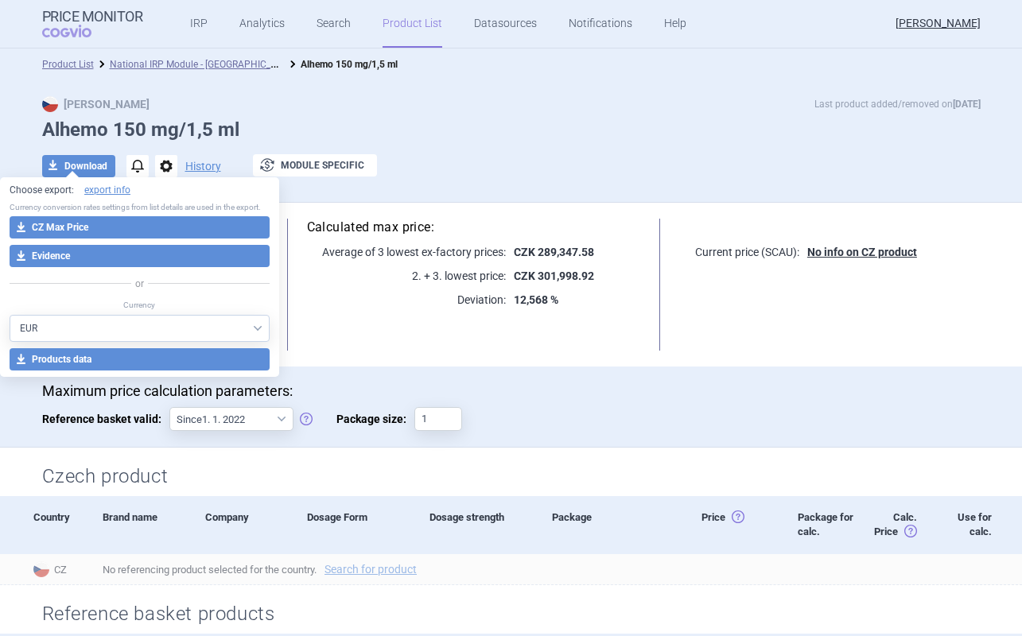
click at [10, 103] on div "Max Price Last product added/removed on [DATE] Alhemo 150 mg/1,5 ml download Do…" at bounding box center [511, 145] width 1002 height 98
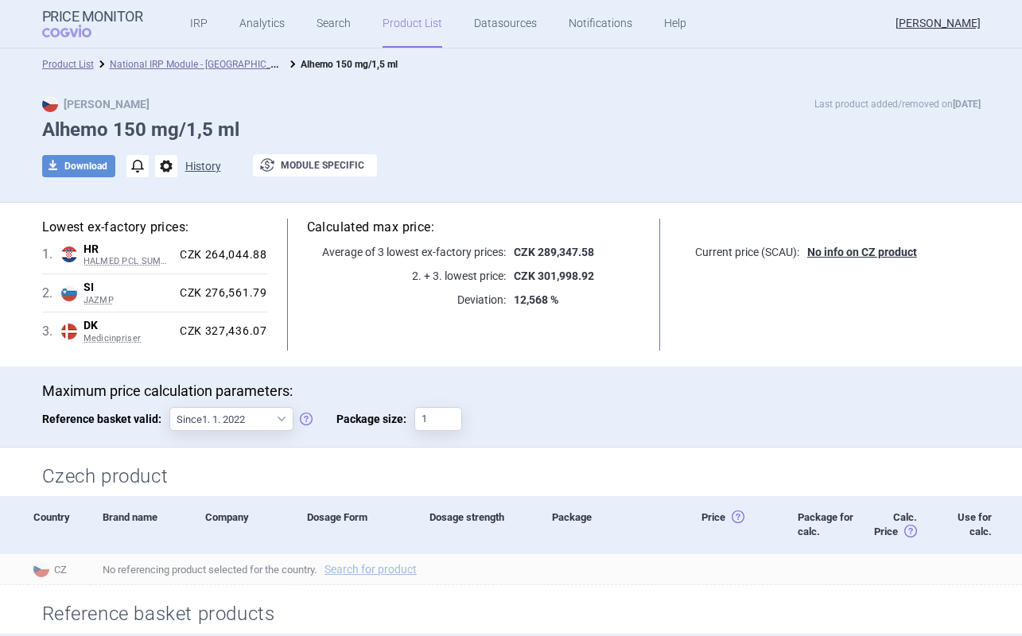
click at [201, 169] on button "History" at bounding box center [203, 166] width 36 height 11
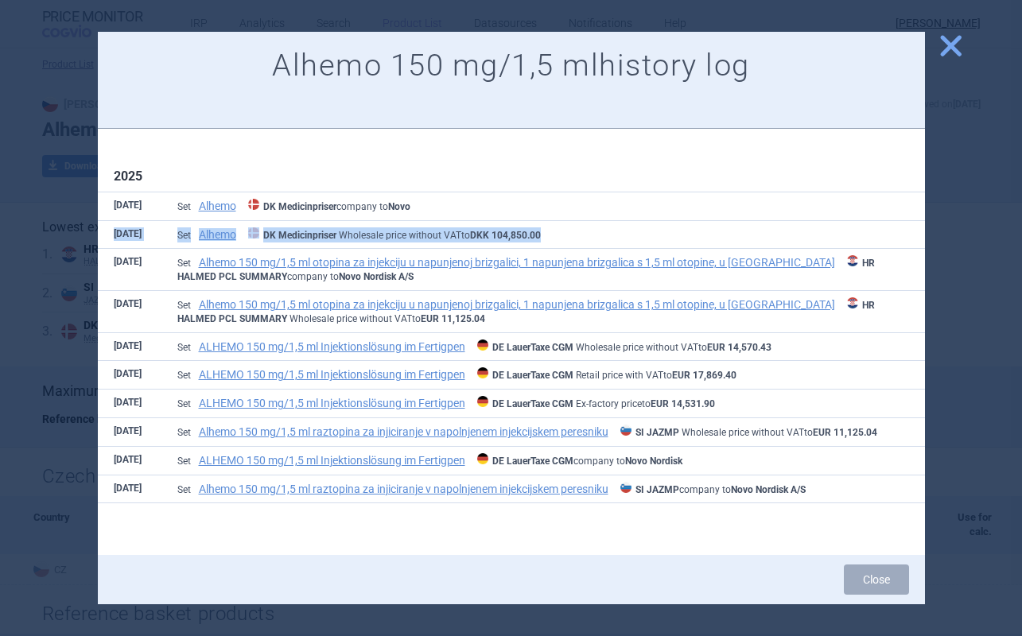
drag, startPoint x: 557, startPoint y: 236, endPoint x: 109, endPoint y: 237, distance: 447.6
click at [109, 236] on tr "[DATE] Set Alhemo DK Medicinpriser Wholesale price without VAT to DKK 104,850.00" at bounding box center [511, 234] width 827 height 29
click at [120, 234] on th "[DATE]" at bounding box center [130, 234] width 64 height 29
drag, startPoint x: 115, startPoint y: 236, endPoint x: 561, endPoint y: 239, distance: 446.1
click at [563, 241] on tr "[DATE] Set Alhemo DK Medicinpriser Wholesale price without VAT to DKK 104,850.00" at bounding box center [511, 234] width 827 height 29
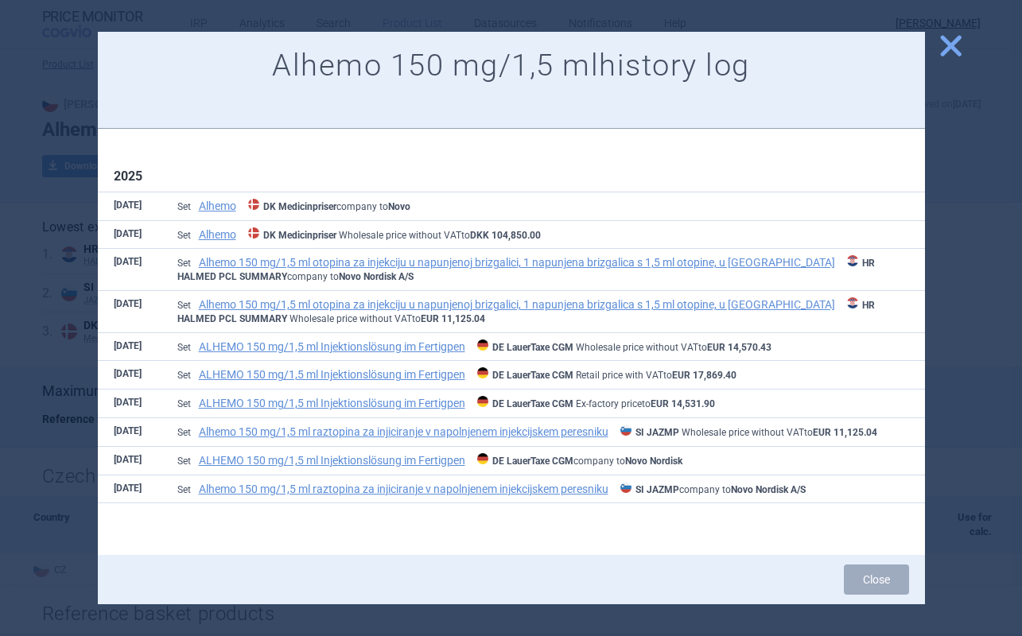
click at [561, 233] on td "Set Alhemo DK Medicinpriser Wholesale price without VAT to DKK 104,850.00" at bounding box center [542, 234] width 763 height 29
click at [561, 231] on td "Set Alhemo DK Medicinpriser Wholesale price without VAT to DKK 104,850.00" at bounding box center [542, 234] width 763 height 29
click at [956, 43] on span "close" at bounding box center [951, 46] width 28 height 28
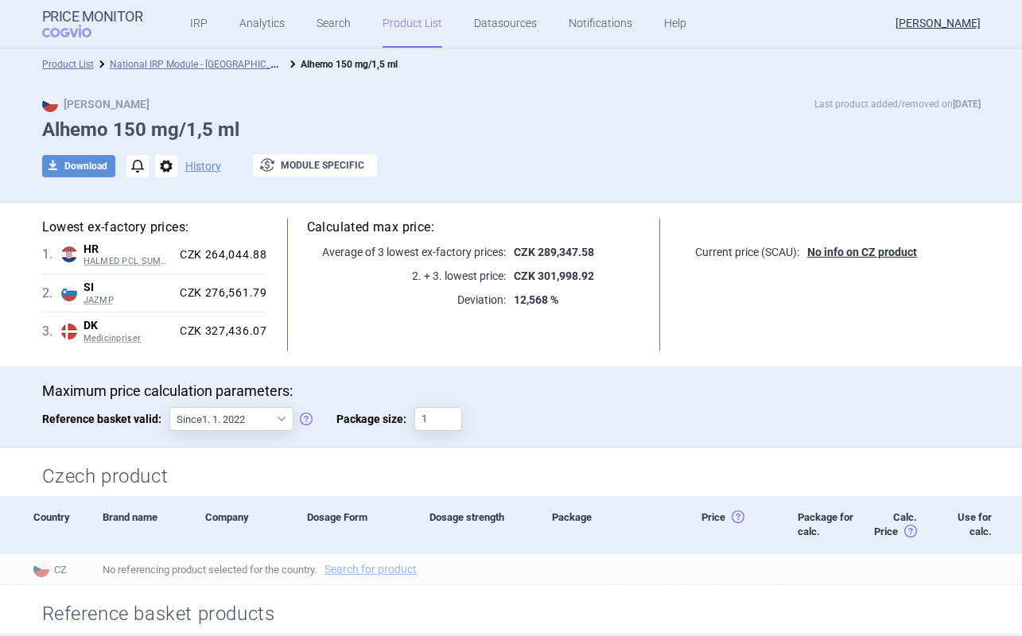
click at [130, 169] on span "notifications" at bounding box center [137, 166] width 22 height 22
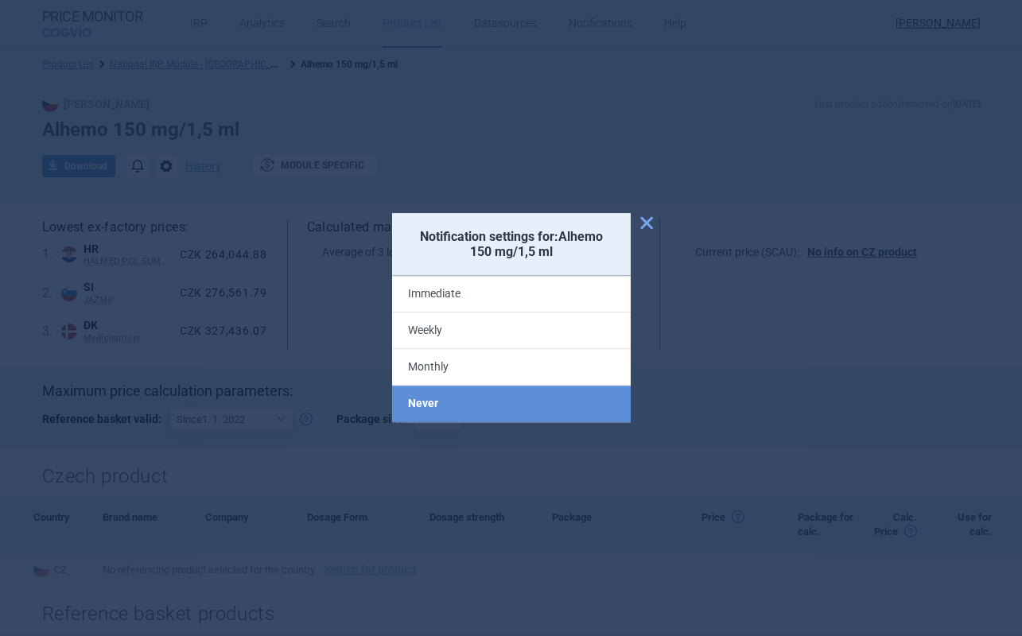
click at [268, 114] on div at bounding box center [511, 318] width 1022 height 636
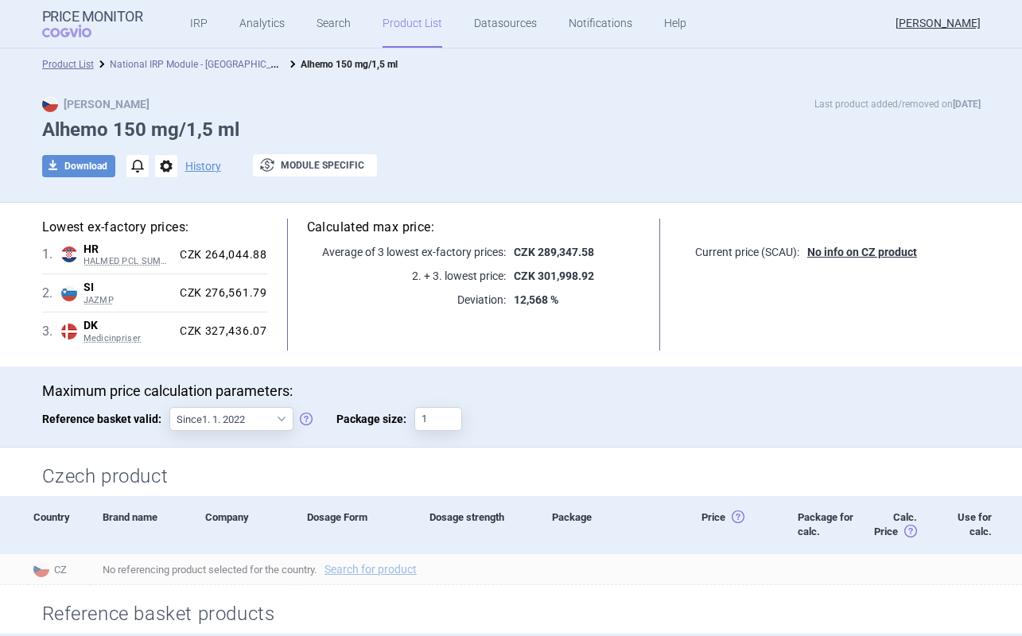
click at [170, 65] on link "National IRP Module - [GEOGRAPHIC_DATA]" at bounding box center [203, 63] width 187 height 15
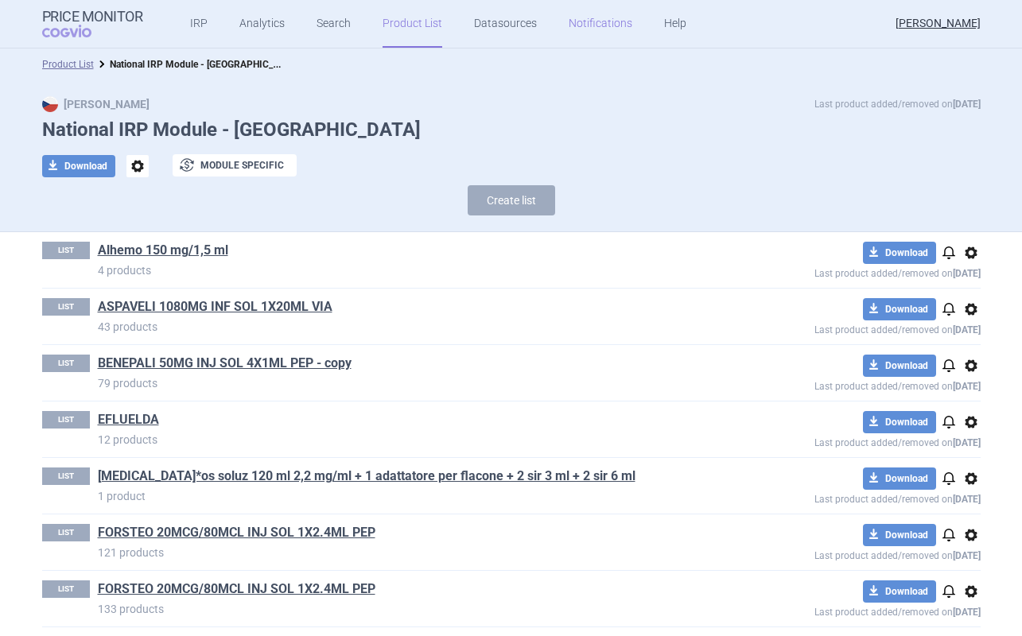
click at [607, 27] on link "Notifications" at bounding box center [600, 24] width 64 height 48
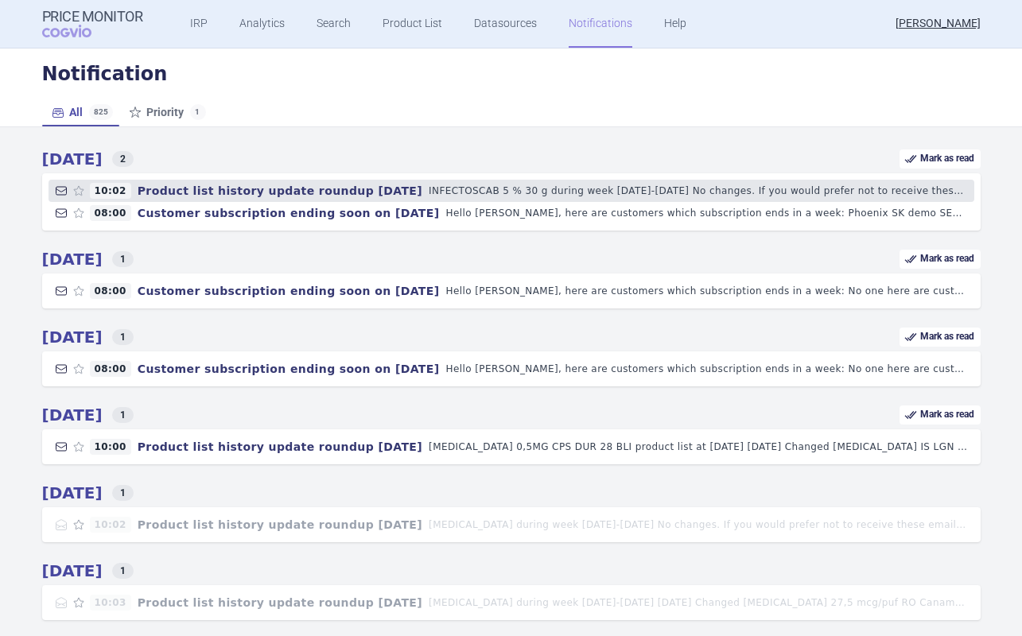
click at [262, 190] on h4 "Product list history update roundup [DATE]" at bounding box center [279, 191] width 297 height 16
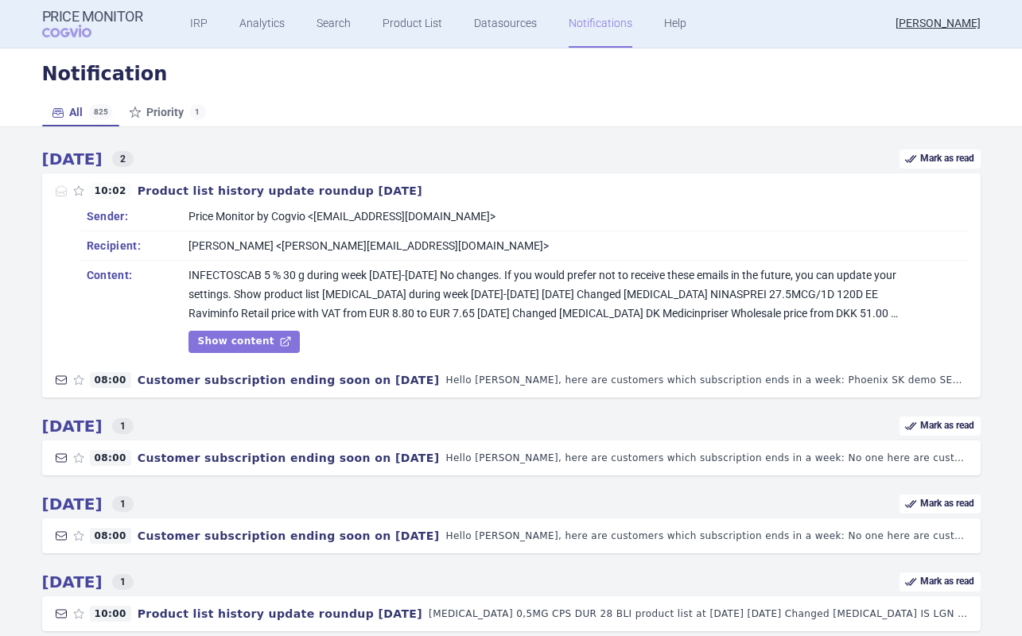
click at [251, 341] on link "Show content" at bounding box center [243, 342] width 111 height 22
click at [261, 21] on link "Analytics" at bounding box center [261, 24] width 45 height 48
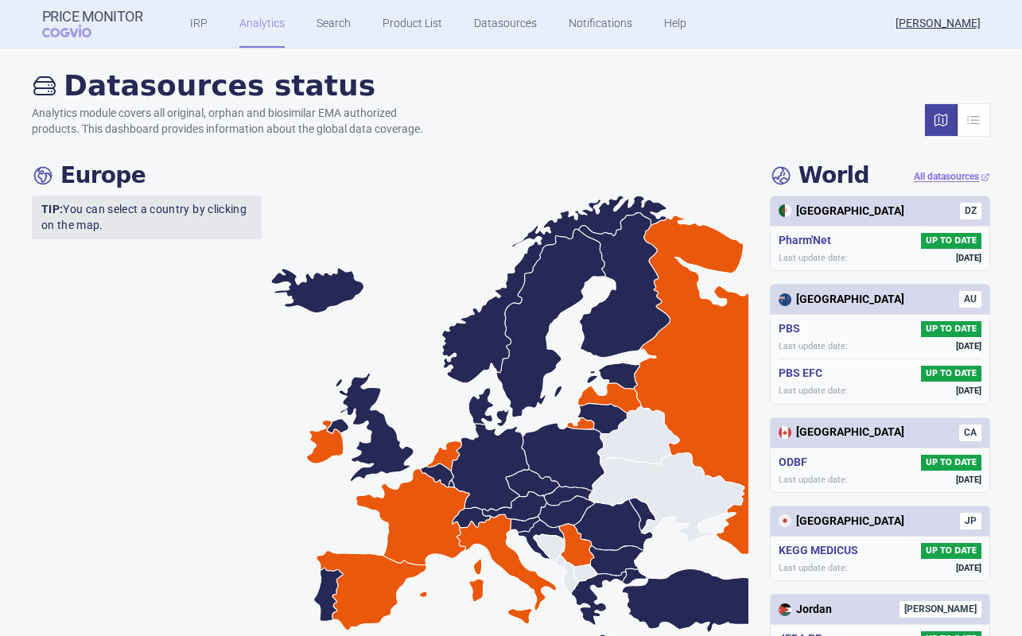
scroll to position [208, 0]
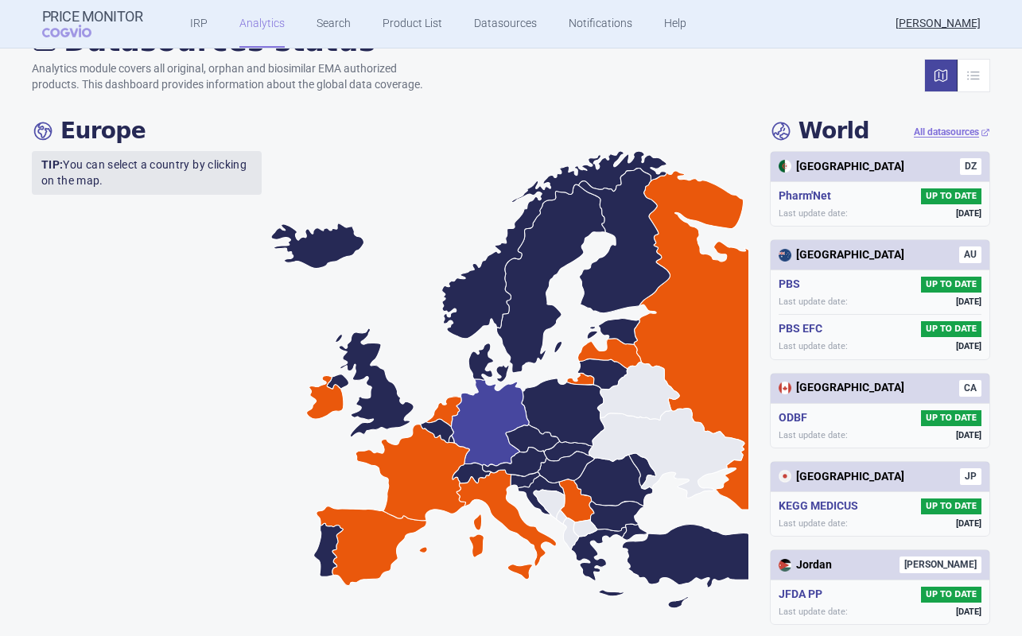
click at [492, 426] on icon at bounding box center [491, 422] width 78 height 87
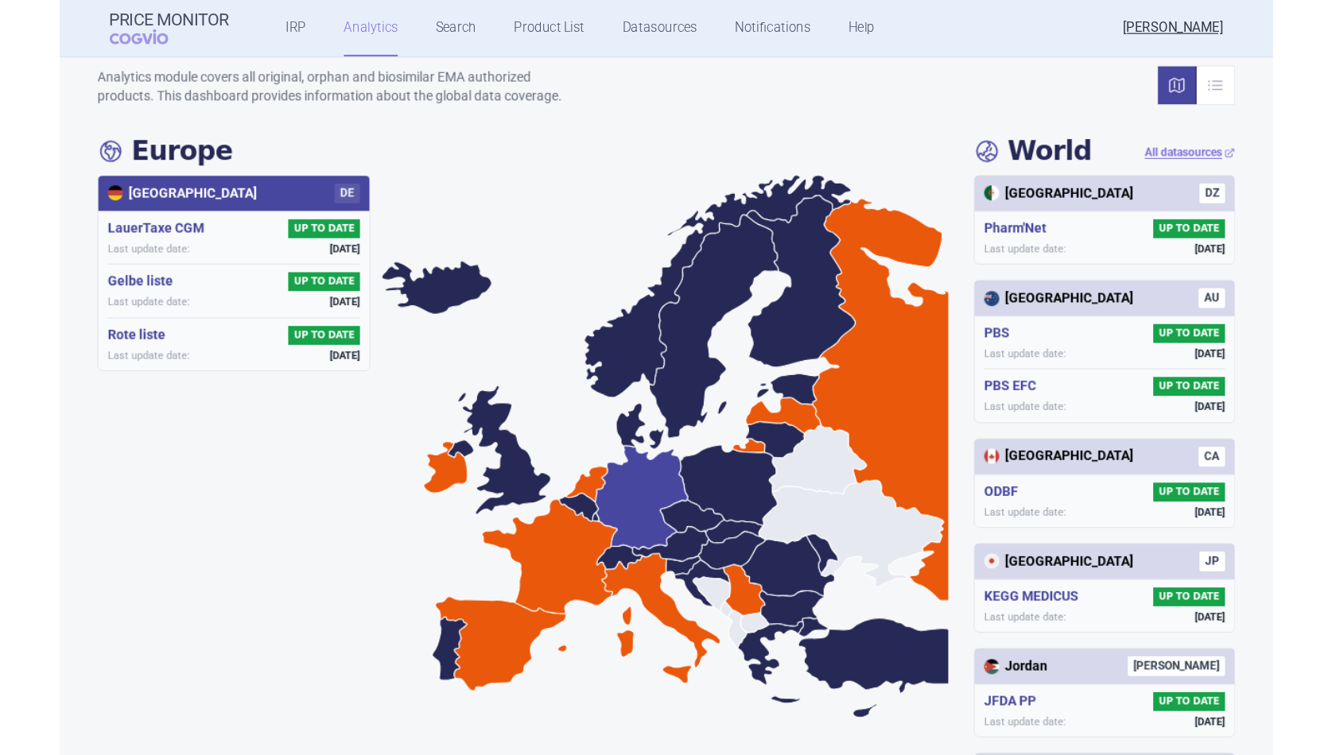
scroll to position [214, 0]
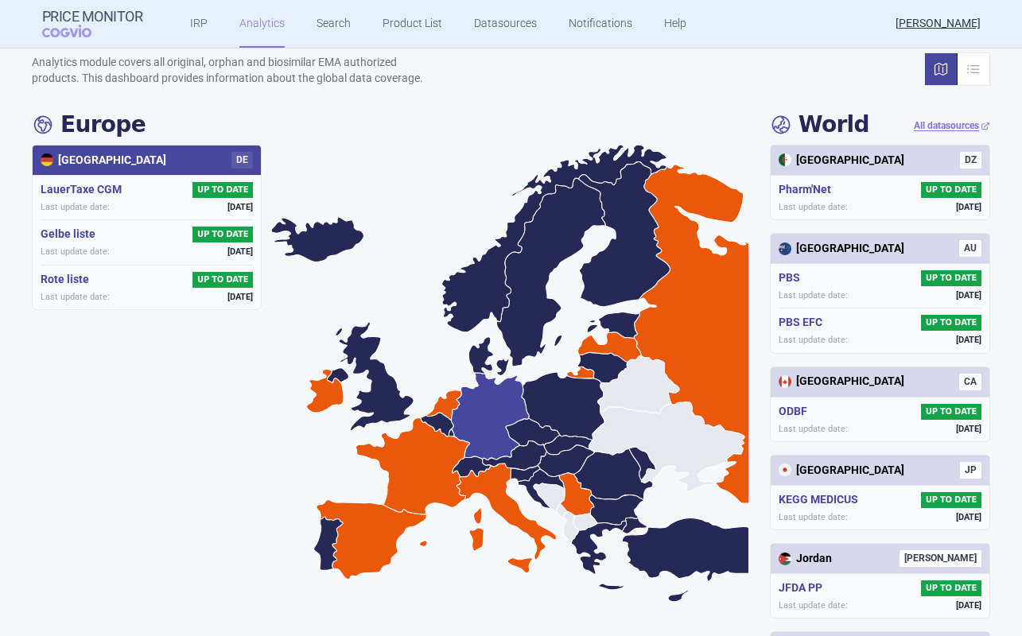
drag, startPoint x: 171, startPoint y: 204, endPoint x: 262, endPoint y: 204, distance: 91.4
click at [262, 204] on div "Germany DE LauerTaxe [MEDICAL_DATA] UP TO DATE Last update date: [DATE] Gelbe l…" at bounding box center [151, 376] width 239 height 462
click at [227, 211] on span "[DATE]" at bounding box center [239, 207] width 25 height 12
click at [227, 212] on span "[DATE]" at bounding box center [239, 207] width 25 height 12
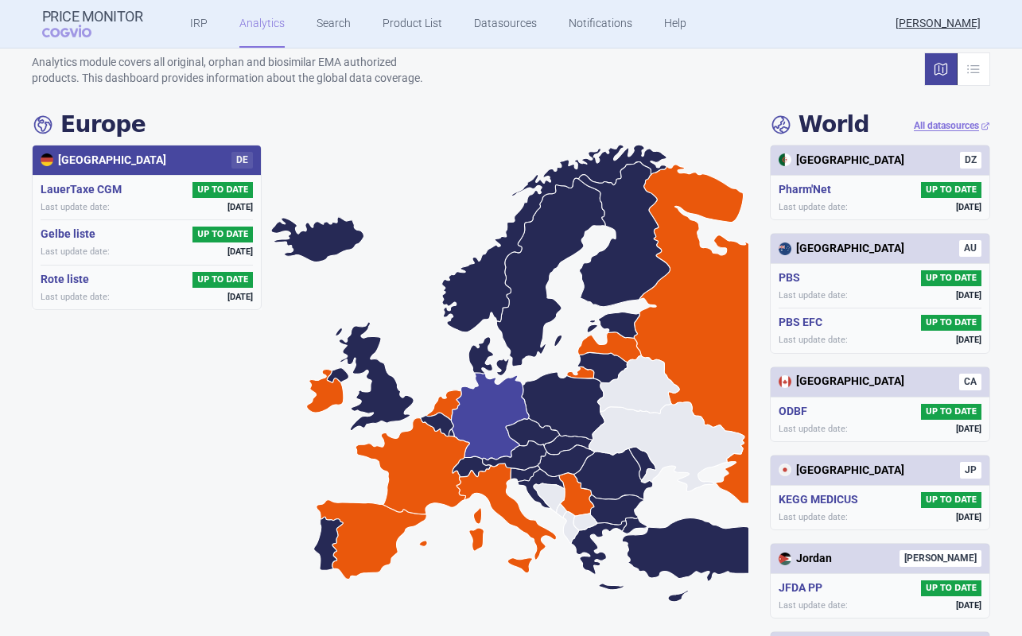
click at [227, 247] on span "[DATE]" at bounding box center [239, 252] width 25 height 12
click at [227, 293] on span "[DATE]" at bounding box center [239, 297] width 25 height 12
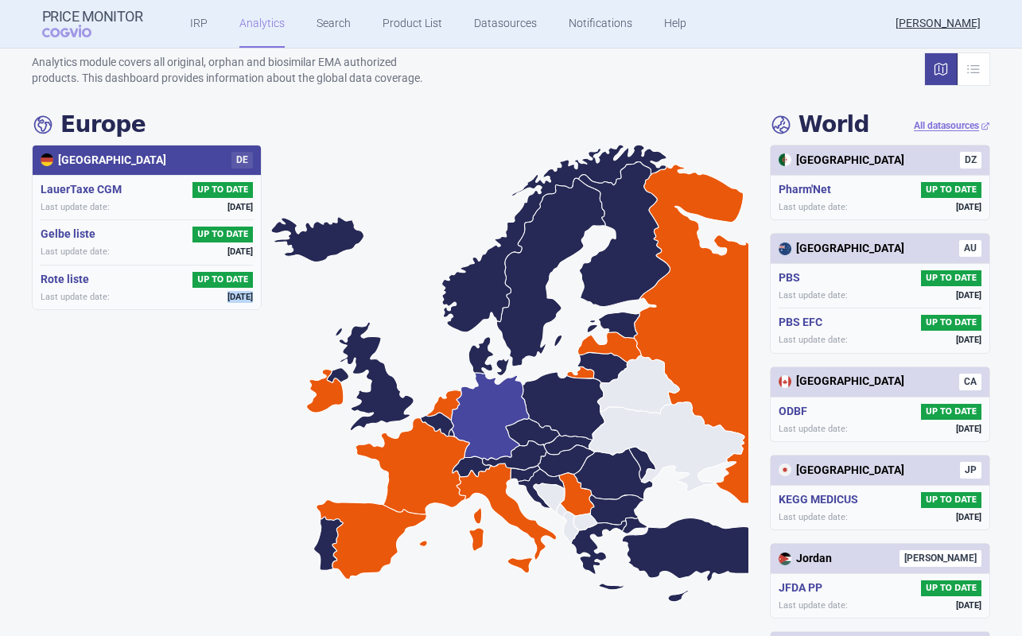
click at [227, 293] on span "[DATE]" at bounding box center [239, 297] width 25 height 12
click at [525, 435] on icon at bounding box center [533, 432] width 54 height 28
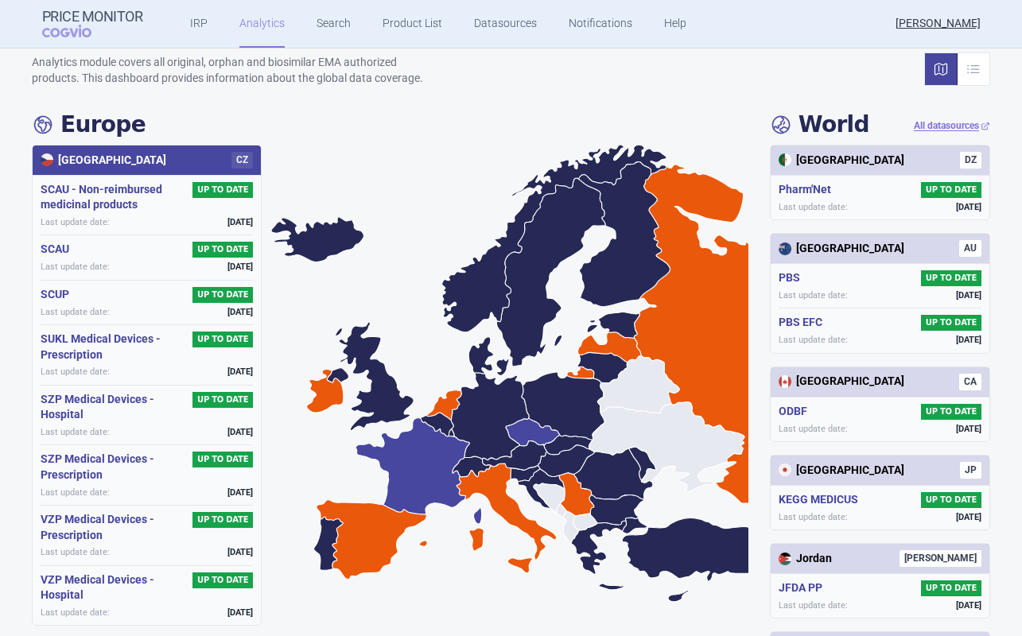
click at [433, 447] on icon at bounding box center [418, 471] width 126 height 107
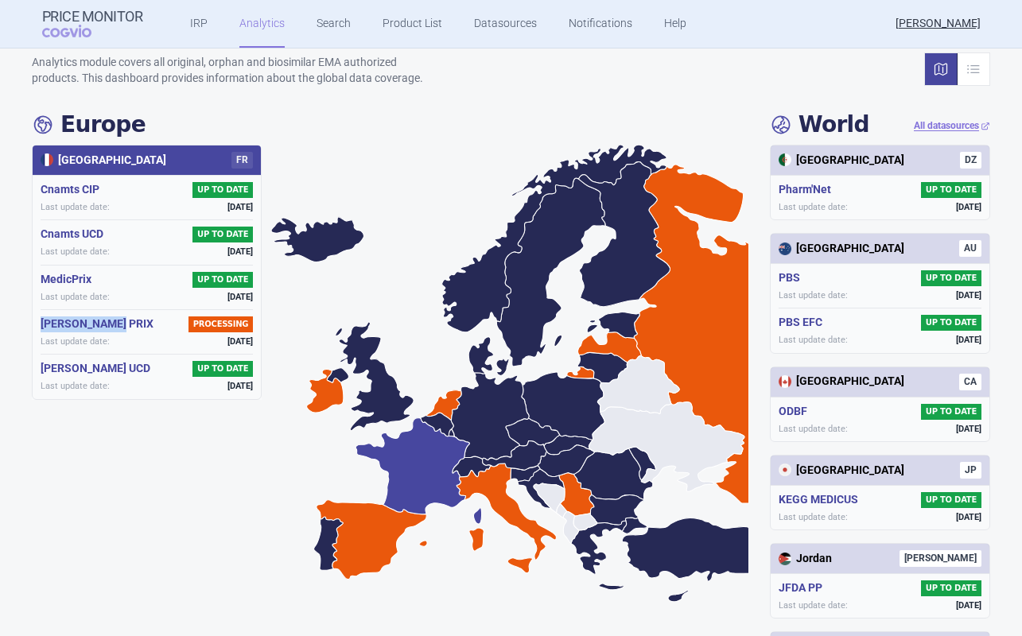
drag, startPoint x: 132, startPoint y: 324, endPoint x: 30, endPoint y: 325, distance: 101.8
click at [29, 324] on div "Datasources status Analytics module covers all original, orphan and biosimilar …" at bounding box center [511, 548] width 1022 height 1124
click at [227, 339] on span "[DATE]" at bounding box center [239, 342] width 25 height 12
drag, startPoint x: 180, startPoint y: 343, endPoint x: 262, endPoint y: 342, distance: 81.9
click at [262, 342] on div "France FR Cnamts CIP UP TO DATE Last update date: [DATE] Cnamts UCD UP TO DATE …" at bounding box center [151, 376] width 239 height 462
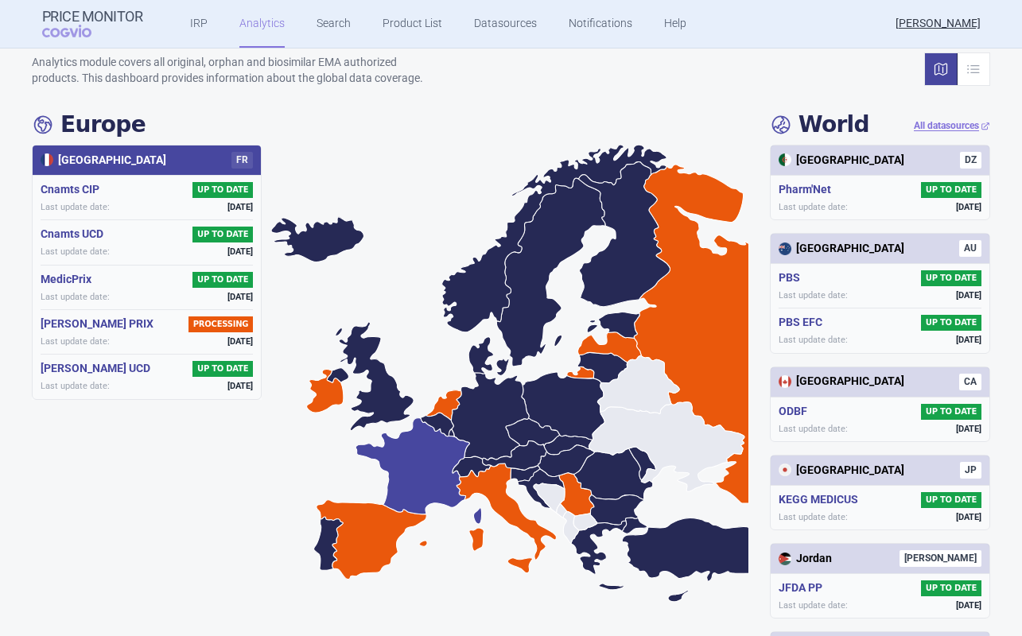
click at [241, 343] on span "[DATE]" at bounding box center [239, 342] width 25 height 12
click at [229, 340] on span "[DATE]" at bounding box center [239, 342] width 25 height 12
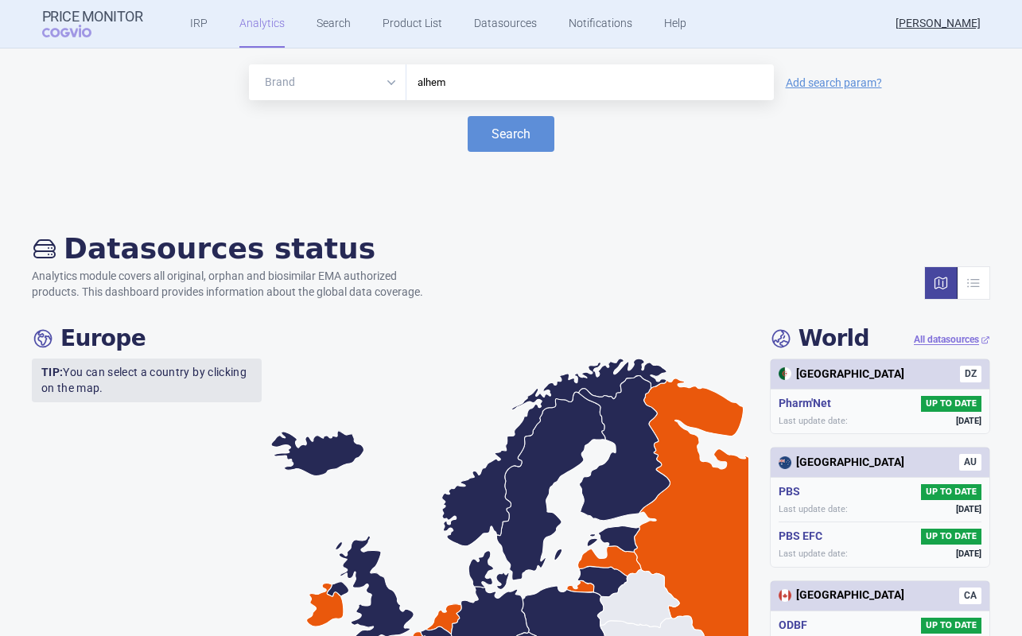
click at [453, 87] on input "alhem" at bounding box center [589, 82] width 351 height 21
type input "alh"
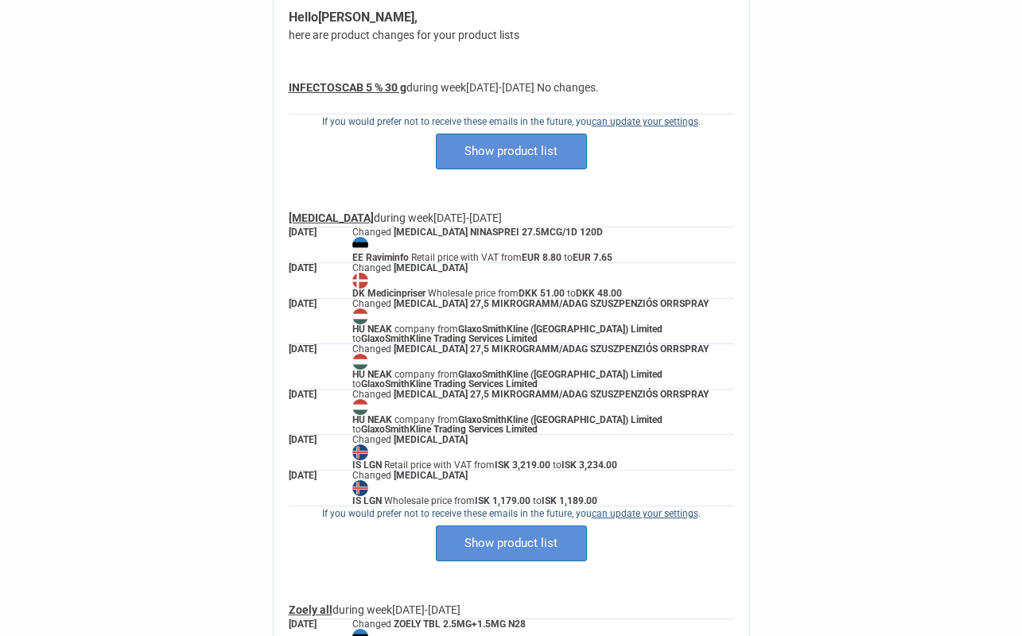
scroll to position [99, 0]
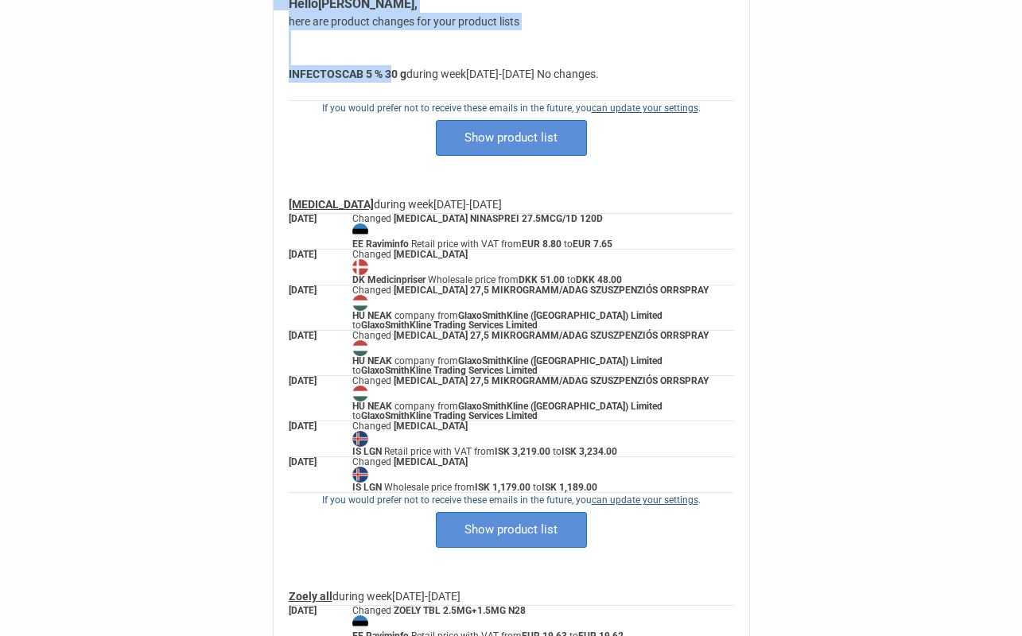
drag, startPoint x: 285, startPoint y: 74, endPoint x: 395, endPoint y: 77, distance: 109.8
click at [395, 77] on tr "Hello Karina Gabrielová , here are product changes for your product lists INFEC…" at bounding box center [511, 401] width 476 height 812
click at [258, 129] on td "Hello Karina Gabrielová , here are product changes for your product lists INFEC…" at bounding box center [511, 401] width 509 height 845
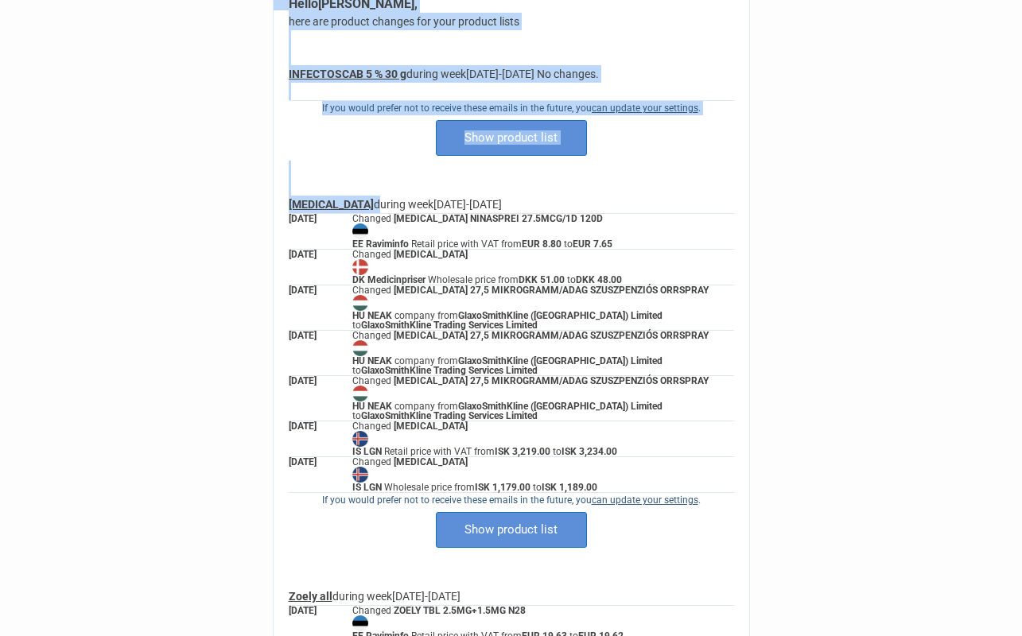
drag, startPoint x: 275, startPoint y: 205, endPoint x: 332, endPoint y: 207, distance: 57.3
click at [332, 207] on tr "Hello Karina Gabrielová , here are product changes for your product lists INFEC…" at bounding box center [511, 401] width 476 height 812
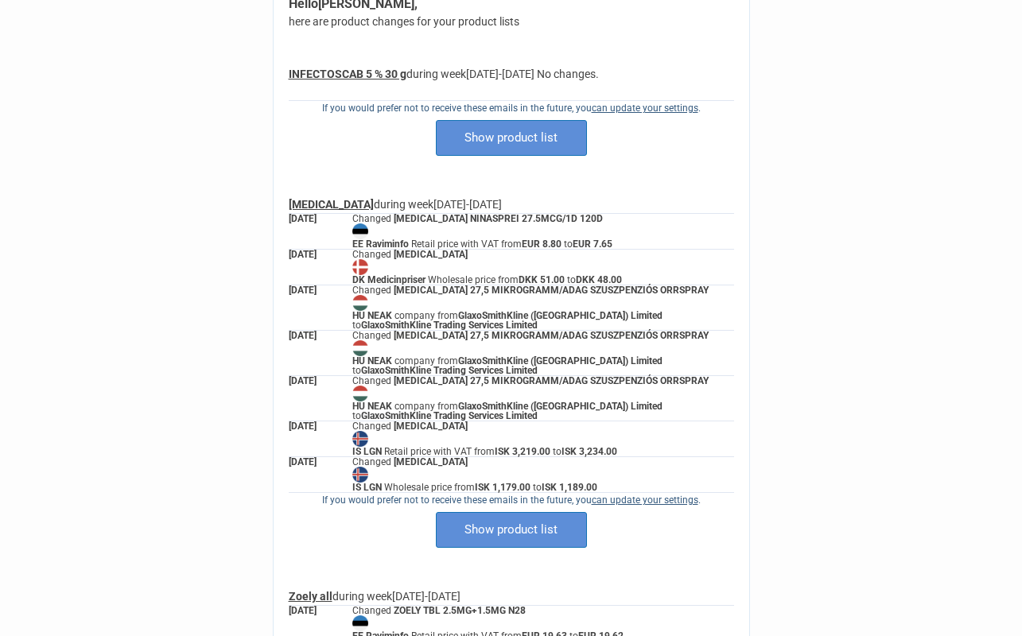
click at [223, 235] on td "Hello , - -" at bounding box center [511, 476] width 1022 height 1150
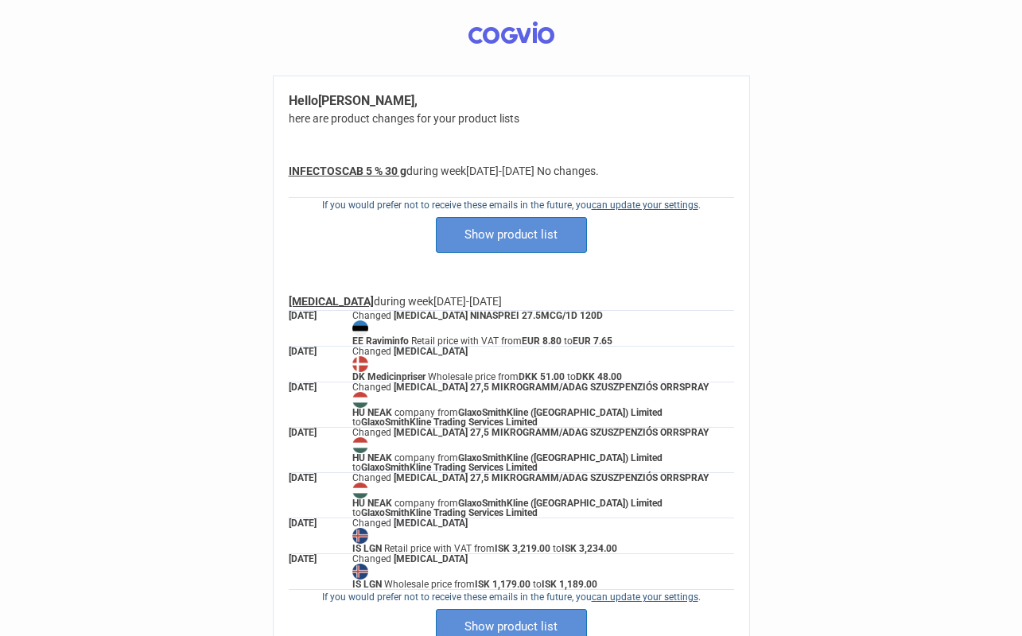
scroll to position [0, 0]
